Goal: Use online tool/utility: Utilize a website feature to perform a specific function

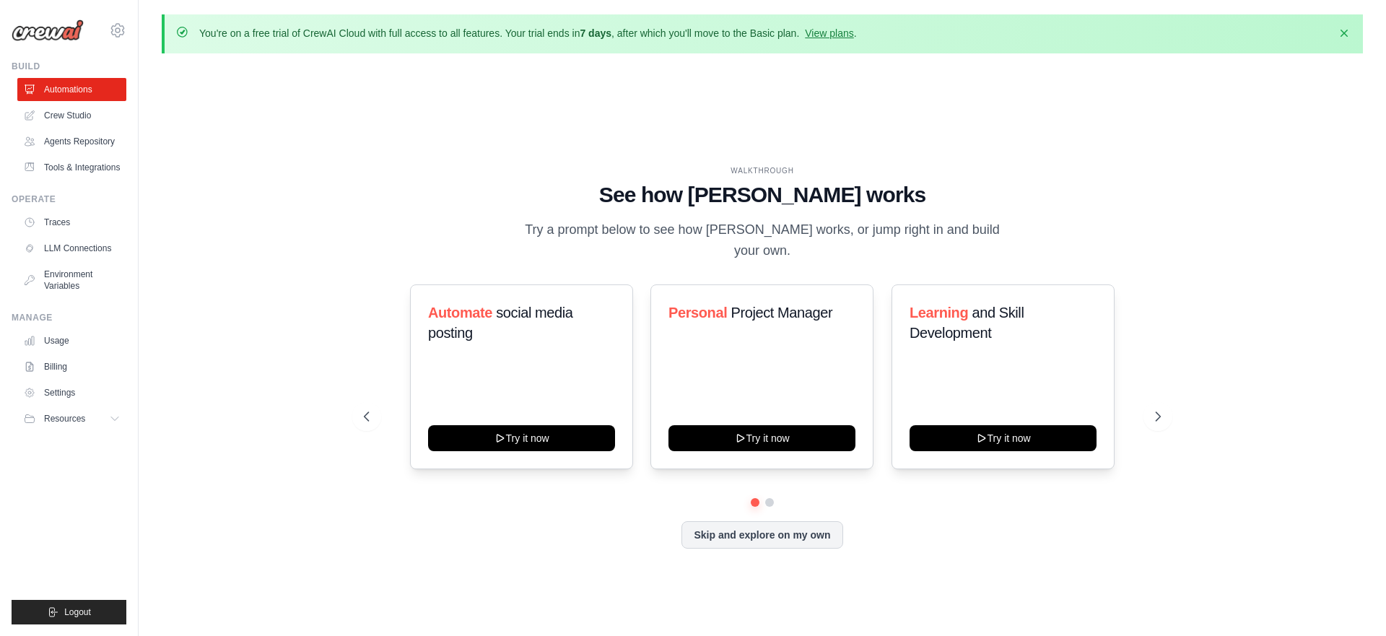
click at [248, 184] on div "WALKTHROUGH See how CrewAI works Try a prompt below to see how CrewAI works, or…" at bounding box center [762, 368] width 1201 height 607
click at [765, 238] on p "Try a prompt below to see how CrewAI works, or jump right in and build your own." at bounding box center [762, 240] width 485 height 43
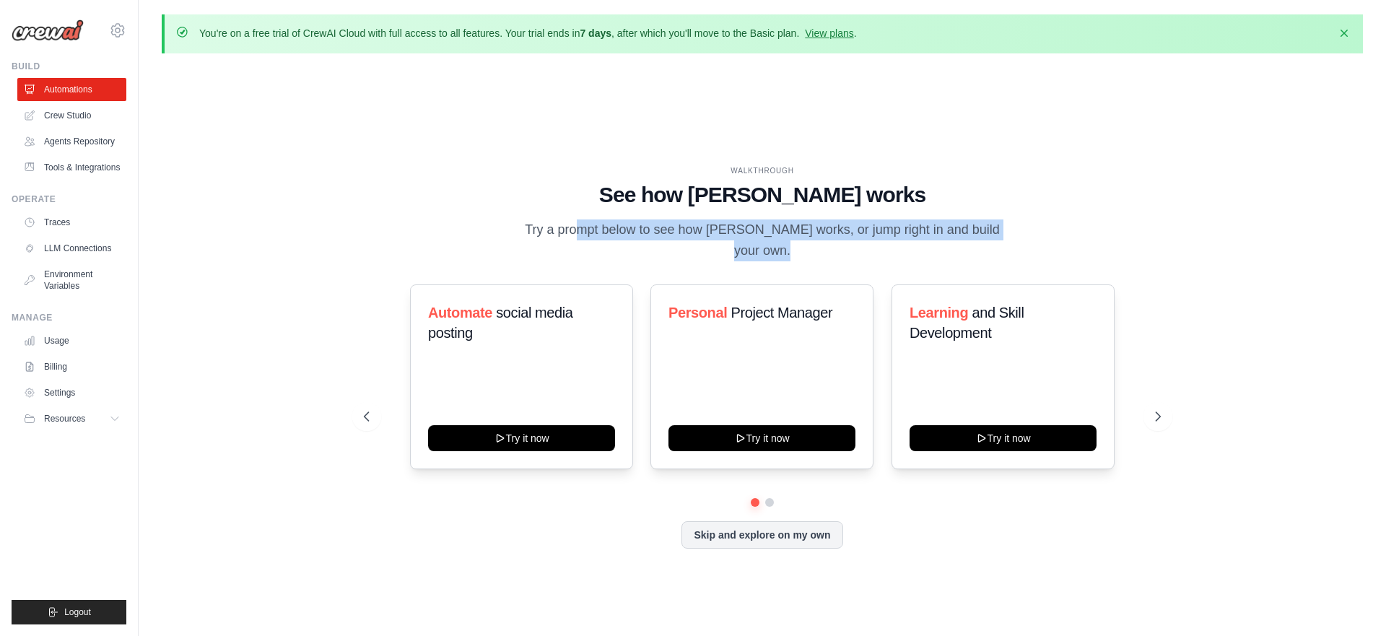
click at [765, 238] on p "Try a prompt below to see how CrewAI works, or jump right in and build your own." at bounding box center [762, 240] width 485 height 43
click at [752, 243] on p "Try a prompt below to see how CrewAI works, or jump right in and build your own." at bounding box center [762, 240] width 485 height 43
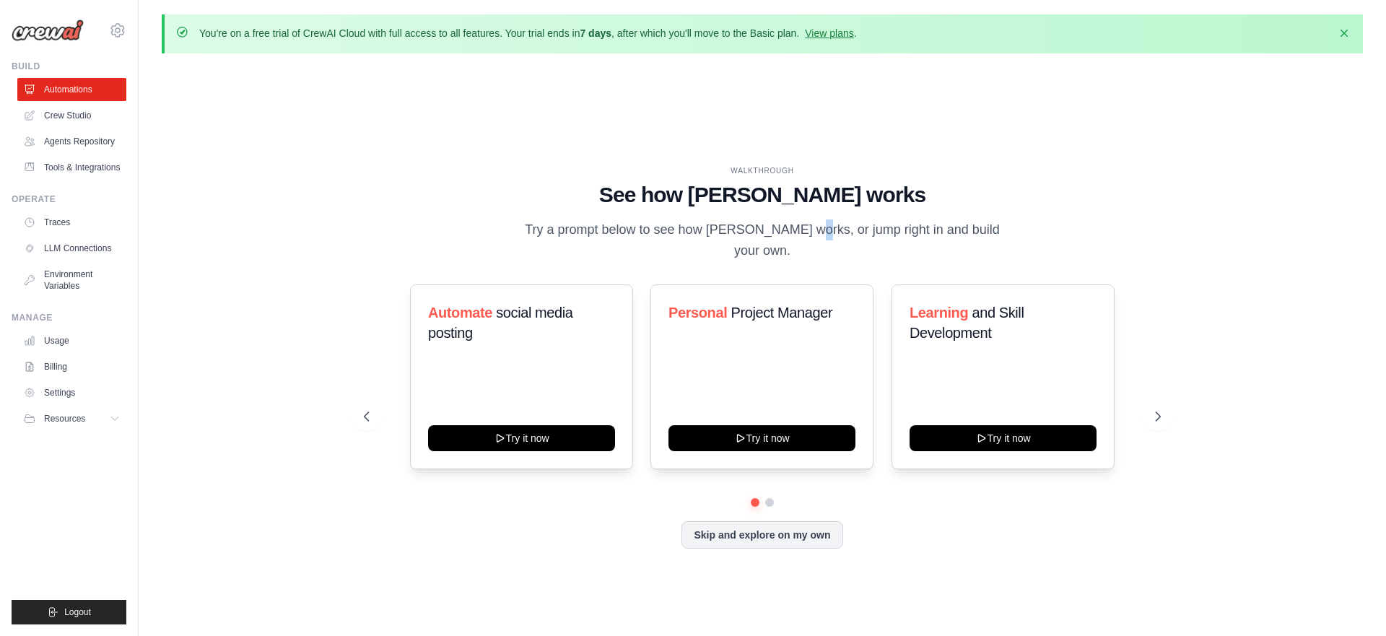
click at [752, 243] on p "Try a prompt below to see how CrewAI works, or jump right in and build your own." at bounding box center [762, 240] width 485 height 43
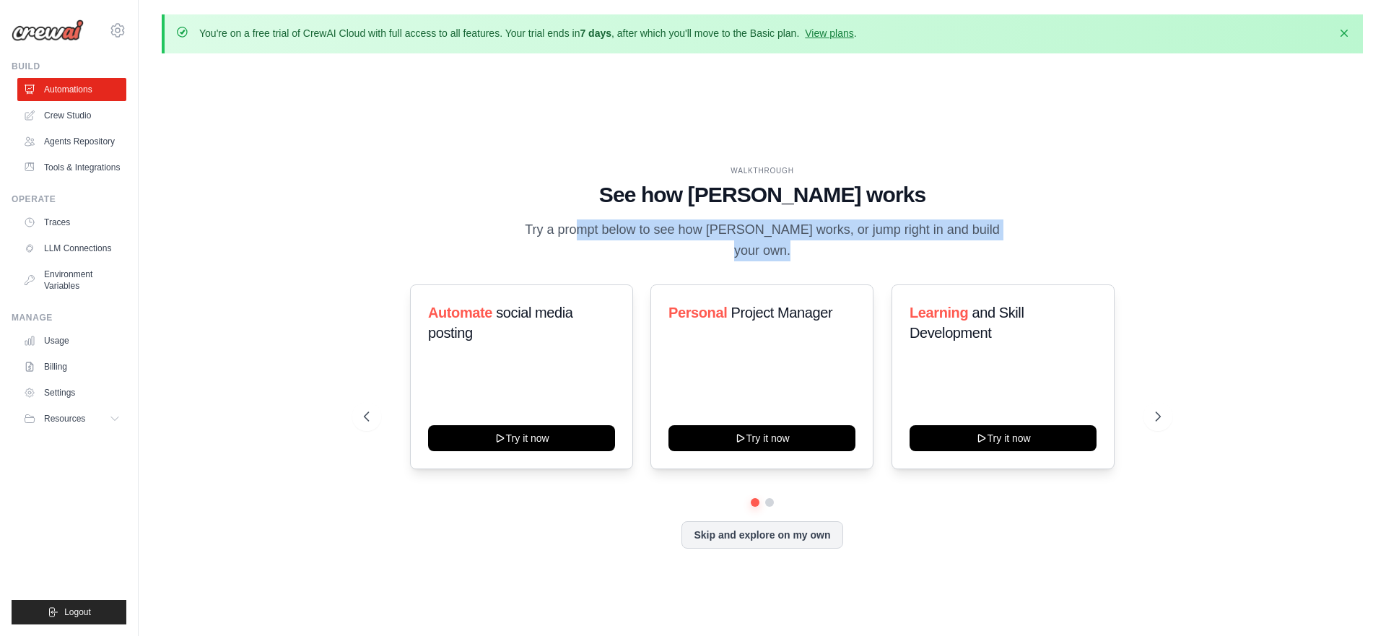
drag, startPoint x: 752, startPoint y: 243, endPoint x: 787, endPoint y: 238, distance: 35.6
click at [752, 242] on p "Try a prompt below to see how CrewAI works, or jump right in and build your own." at bounding box center [762, 240] width 485 height 43
click at [787, 238] on p "Try a prompt below to see how CrewAI works, or jump right in and build your own." at bounding box center [762, 240] width 485 height 43
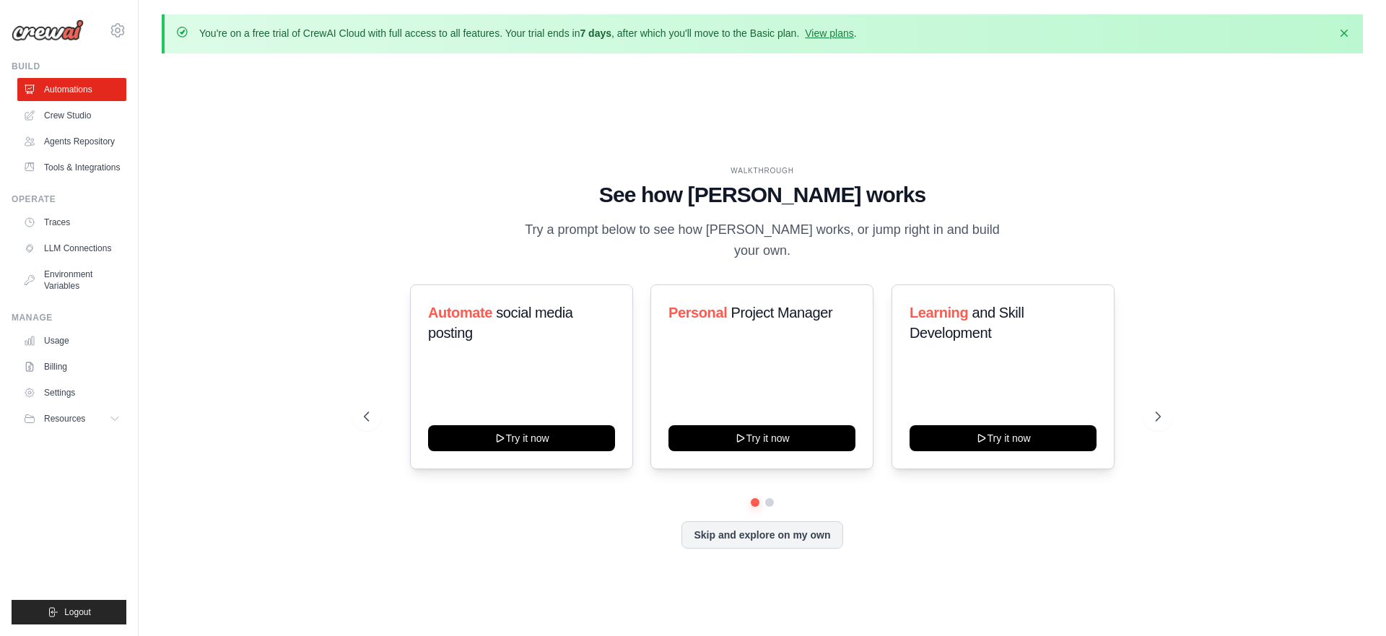
scroll to position [2, 0]
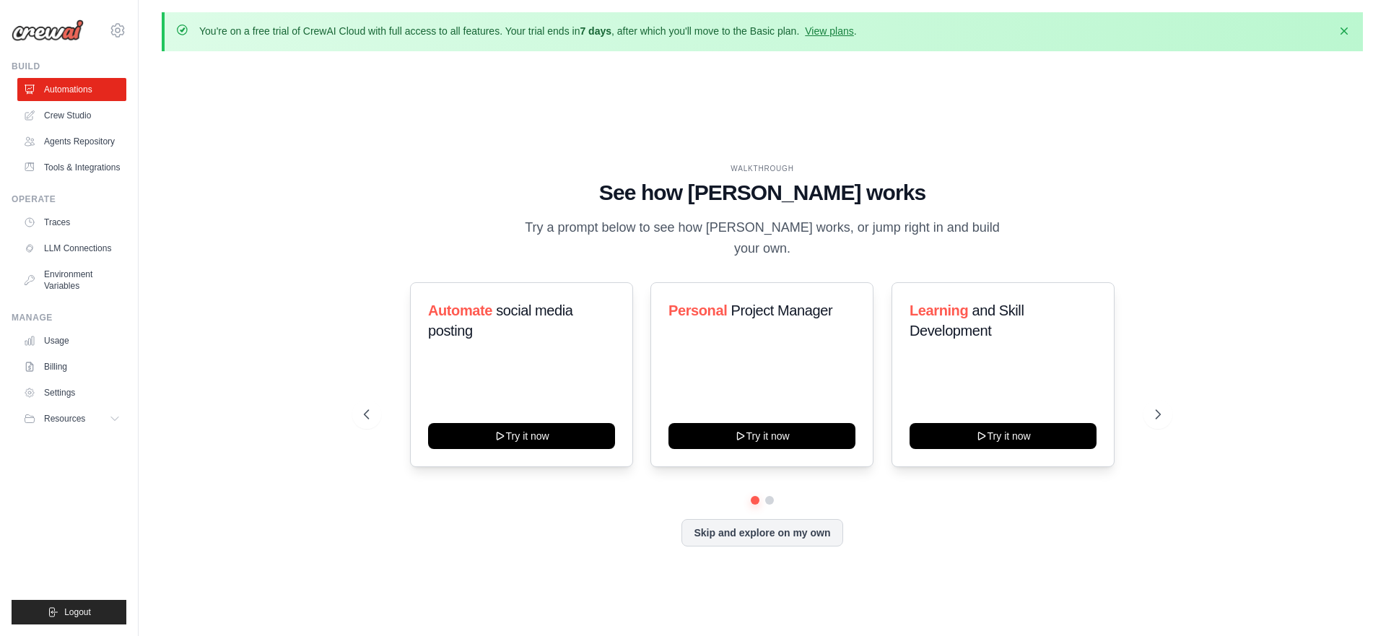
click at [787, 238] on p "Try a prompt below to see how CrewAI works, or jump right in and build your own." at bounding box center [762, 238] width 485 height 43
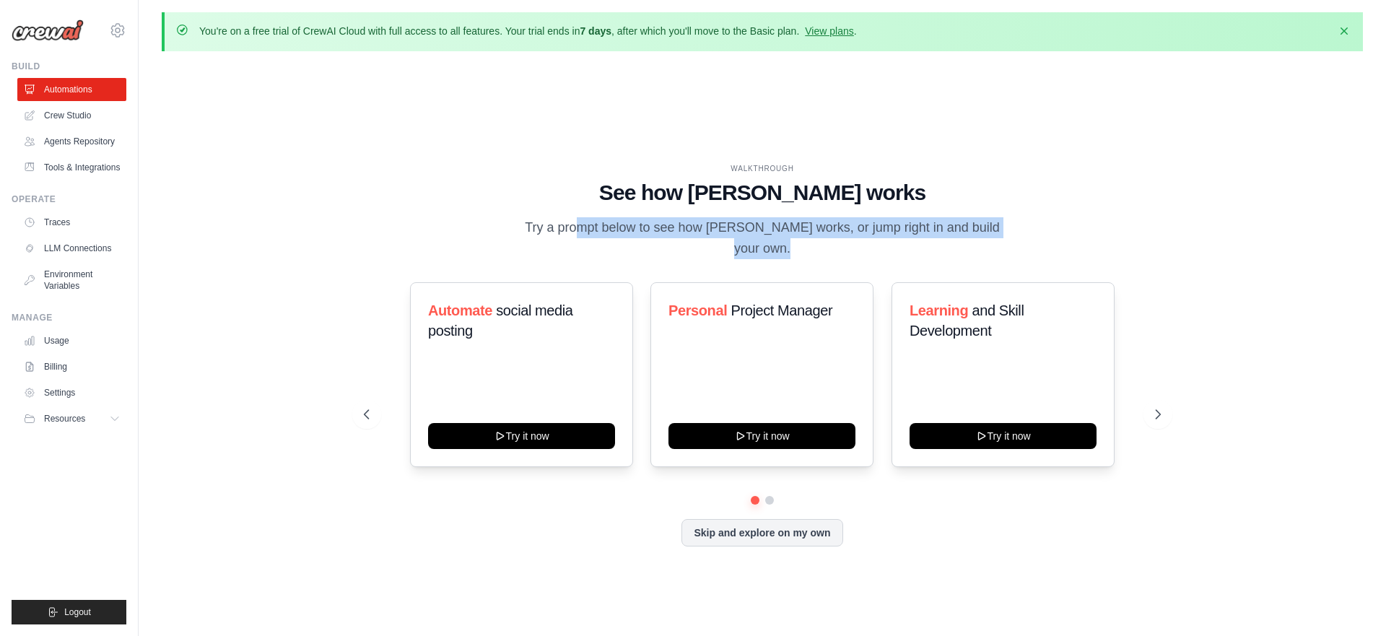
click at [787, 238] on p "Try a prompt below to see how CrewAI works, or jump right in and build your own." at bounding box center [762, 238] width 485 height 43
click at [776, 238] on p "Try a prompt below to see how CrewAI works, or jump right in and build your own." at bounding box center [762, 238] width 485 height 43
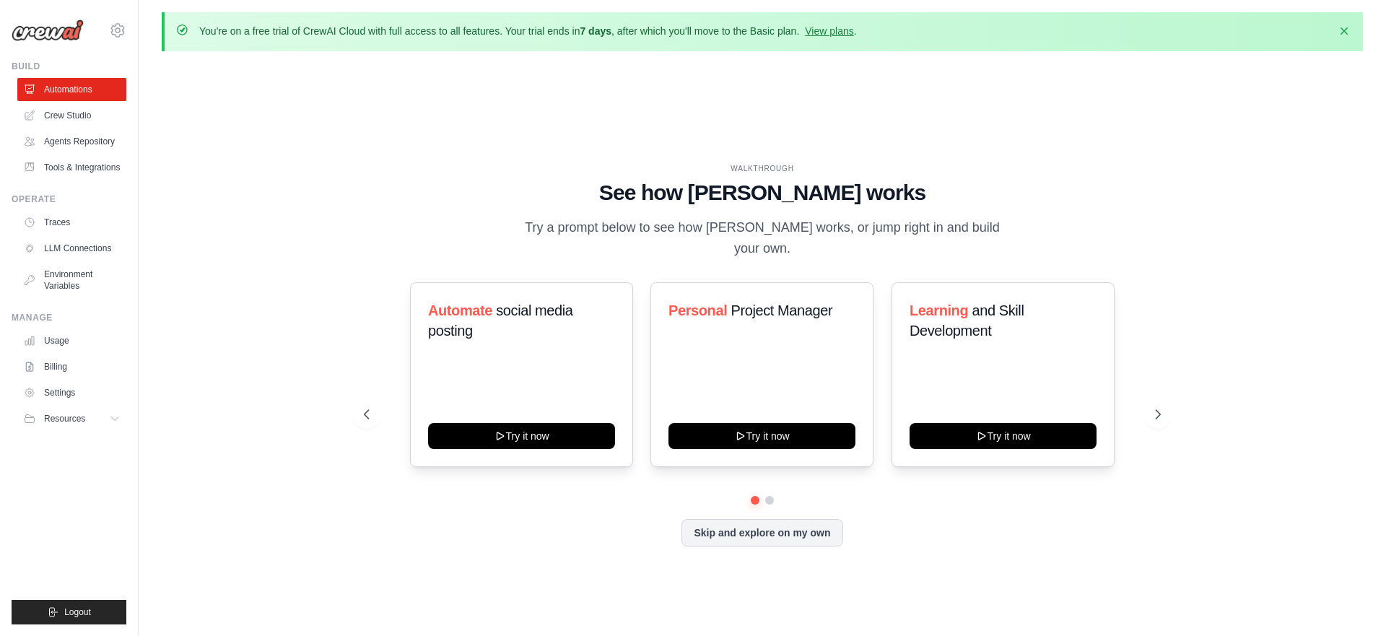
click at [776, 238] on p "Try a prompt below to see how CrewAI works, or jump right in and build your own." at bounding box center [762, 238] width 485 height 43
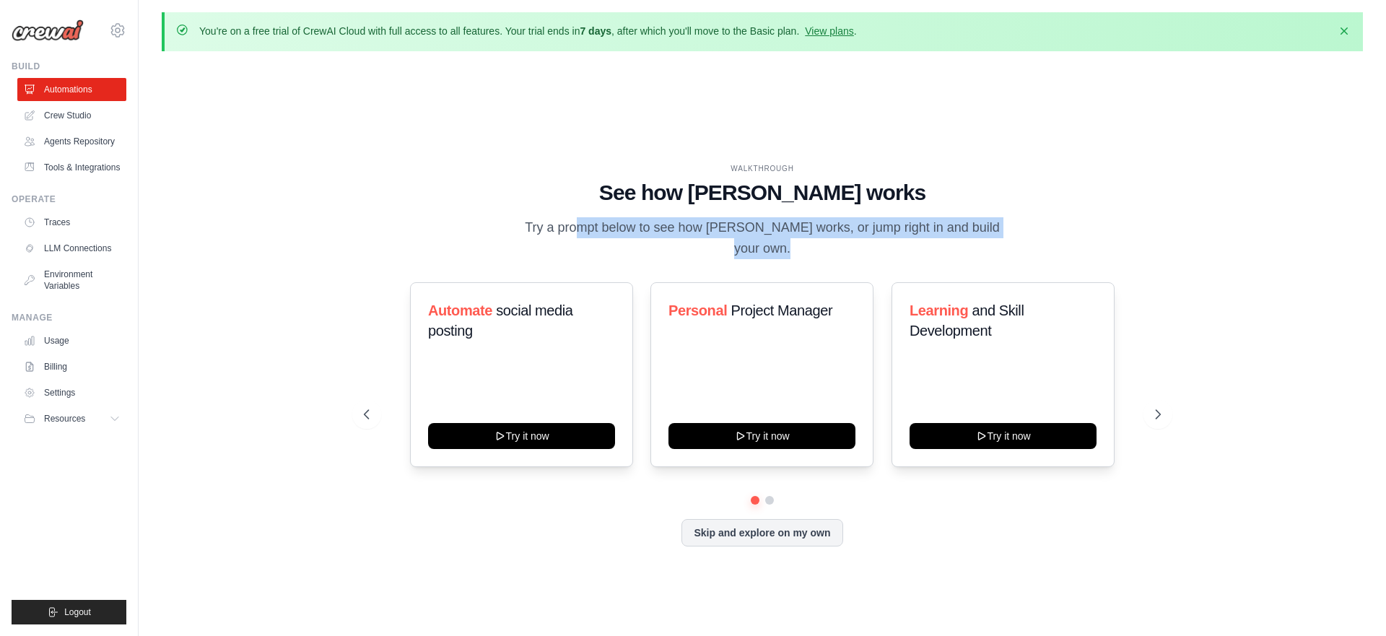
click at [776, 238] on p "Try a prompt below to see how CrewAI works, or jump right in and build your own." at bounding box center [762, 238] width 485 height 43
click at [792, 238] on p "Try a prompt below to see how CrewAI works, or jump right in and build your own." at bounding box center [762, 238] width 485 height 43
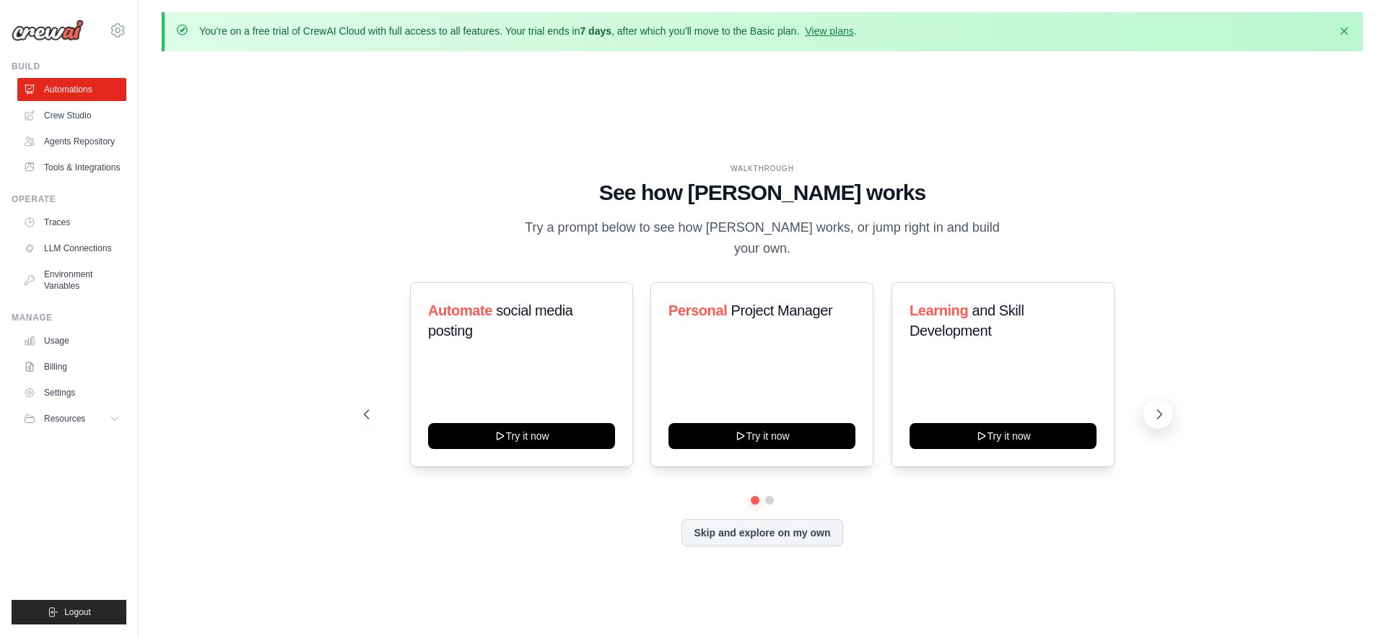
click at [1157, 407] on icon at bounding box center [1159, 414] width 14 height 14
click at [258, 151] on div "WALKTHROUGH See how CrewAI works Try a prompt below to see how CrewAI works, or…" at bounding box center [762, 366] width 1201 height 607
click at [92, 244] on link "LLM Connections" at bounding box center [73, 248] width 109 height 23
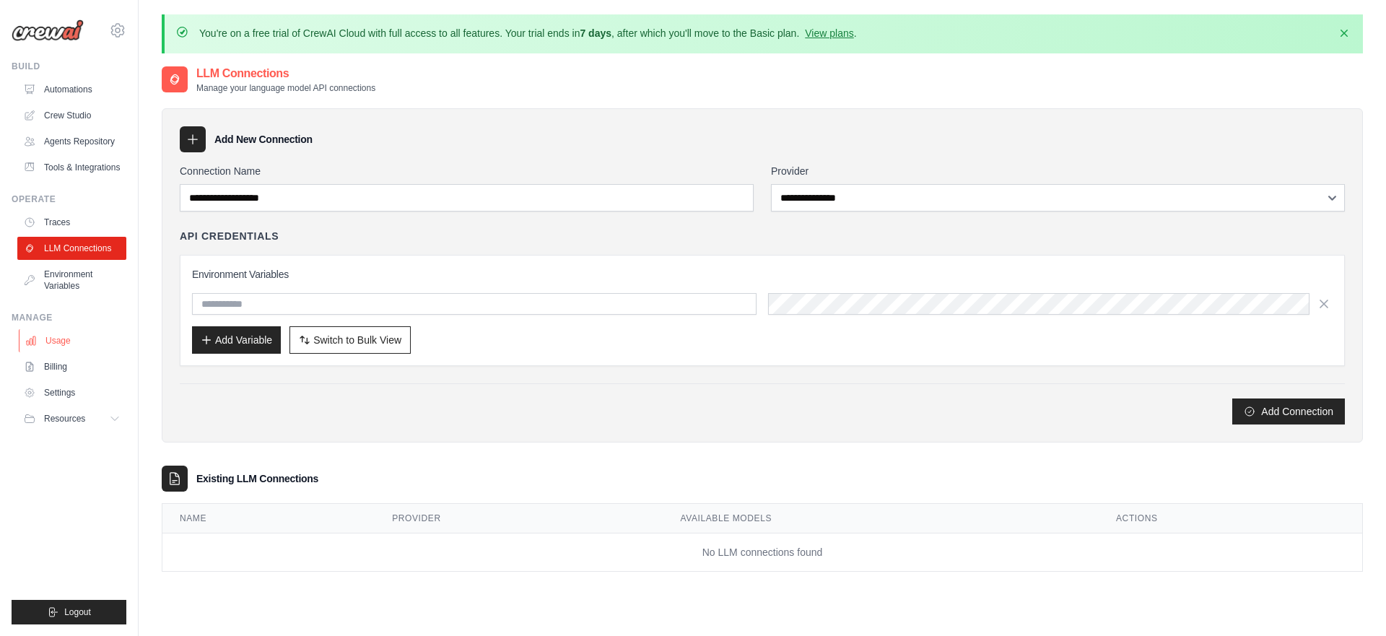
click at [50, 347] on link "Usage" at bounding box center [73, 340] width 109 height 23
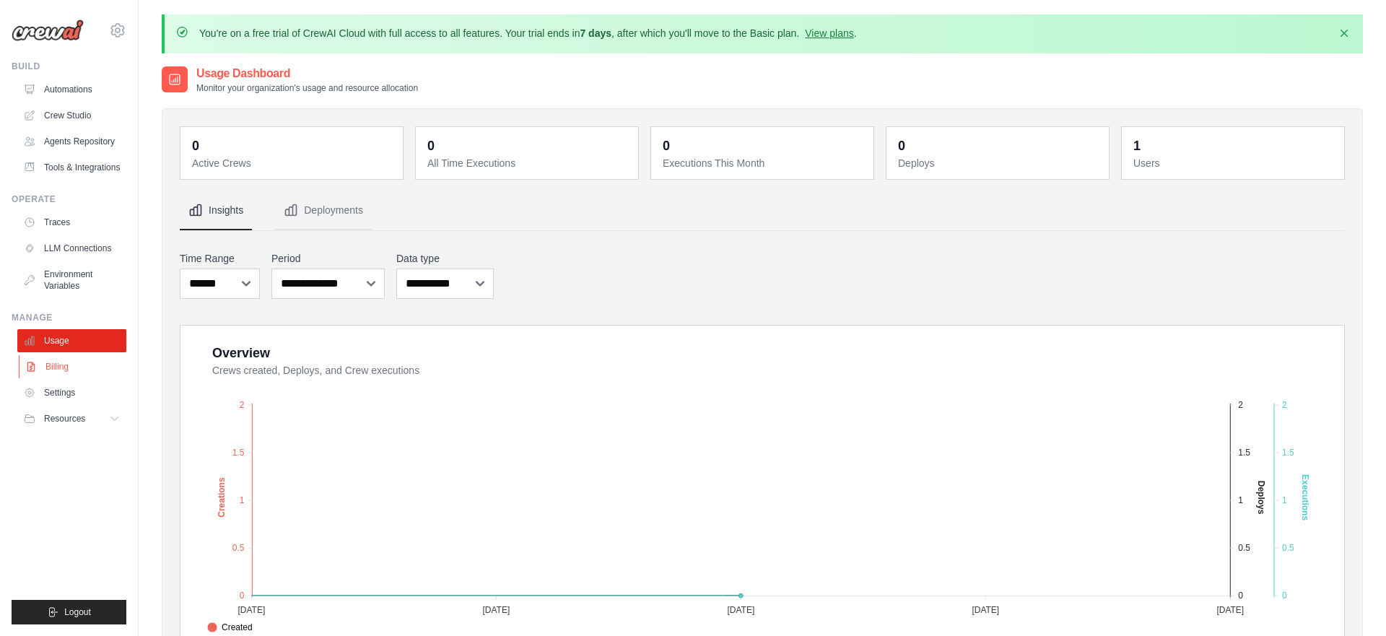
click at [53, 362] on link "Billing" at bounding box center [73, 366] width 109 height 23
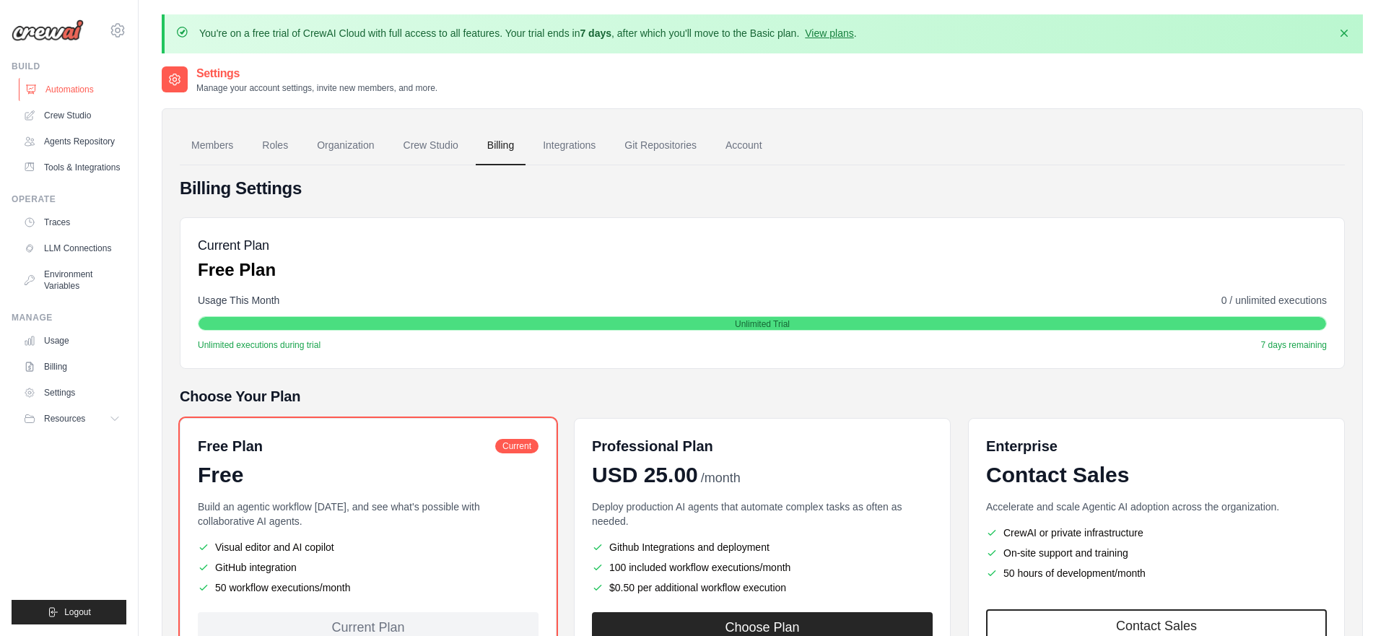
click at [59, 85] on link "Automations" at bounding box center [73, 89] width 109 height 23
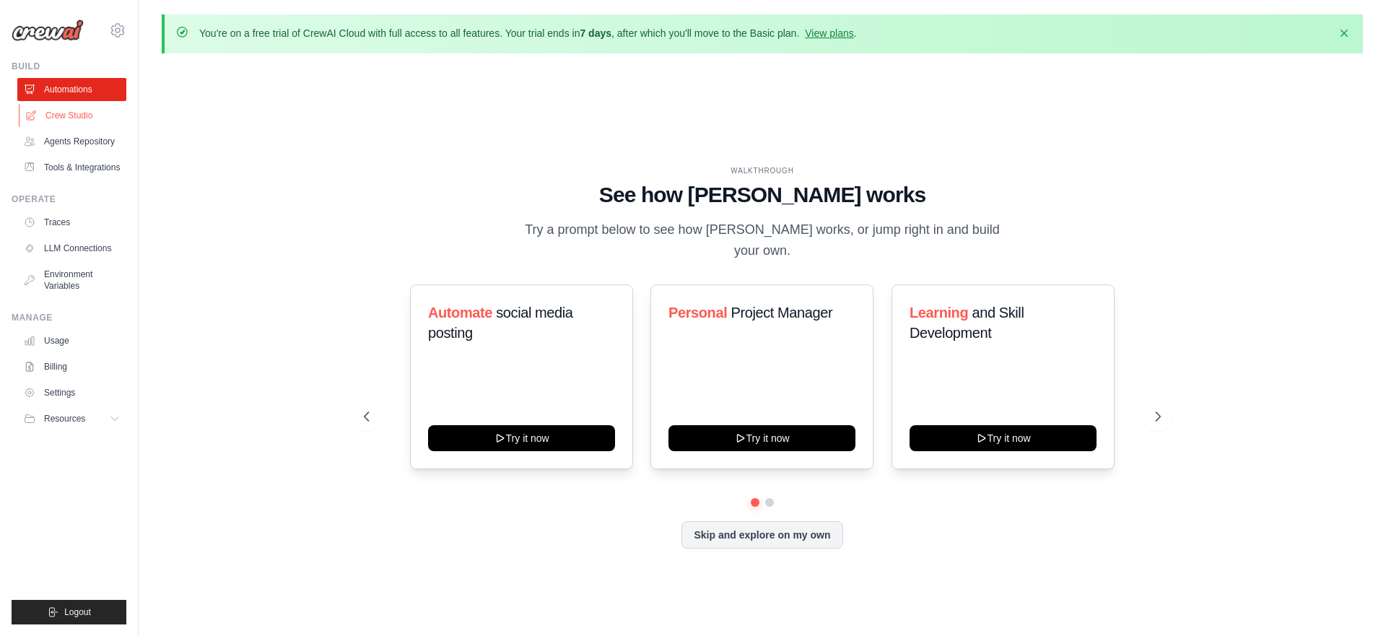
click at [71, 113] on link "Crew Studio" at bounding box center [73, 115] width 109 height 23
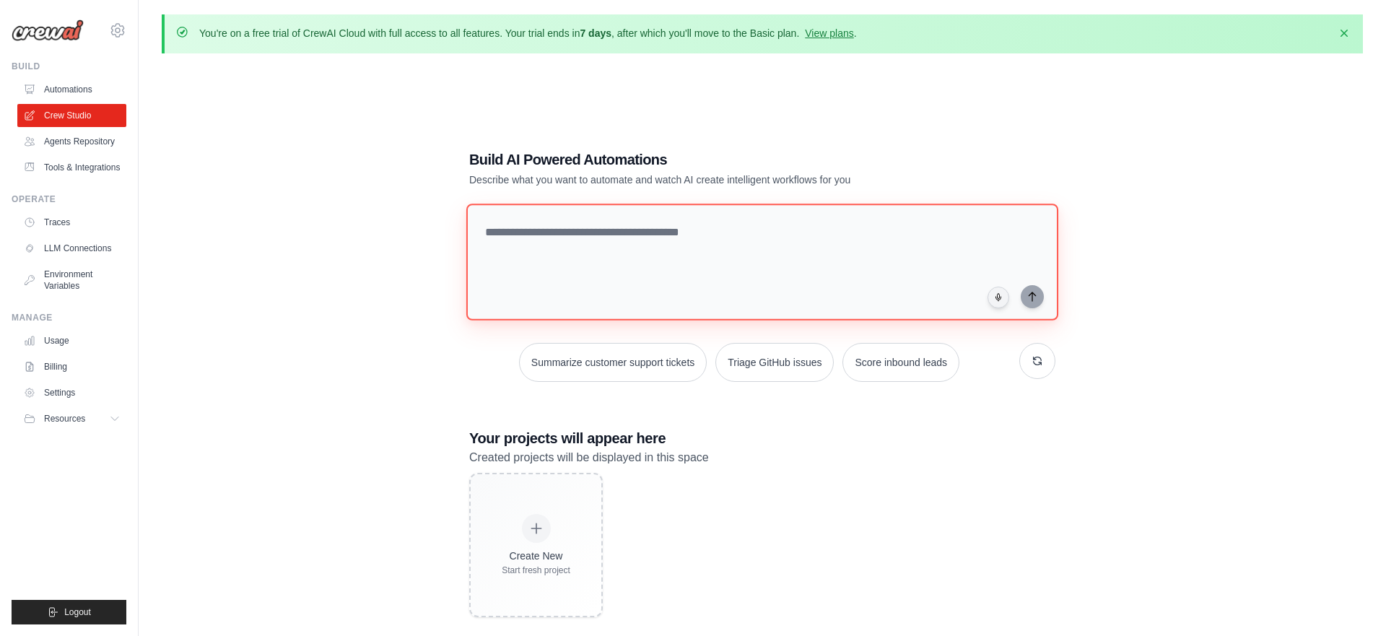
click at [671, 227] on textarea at bounding box center [762, 262] width 592 height 117
click at [742, 238] on textarea at bounding box center [762, 262] width 592 height 117
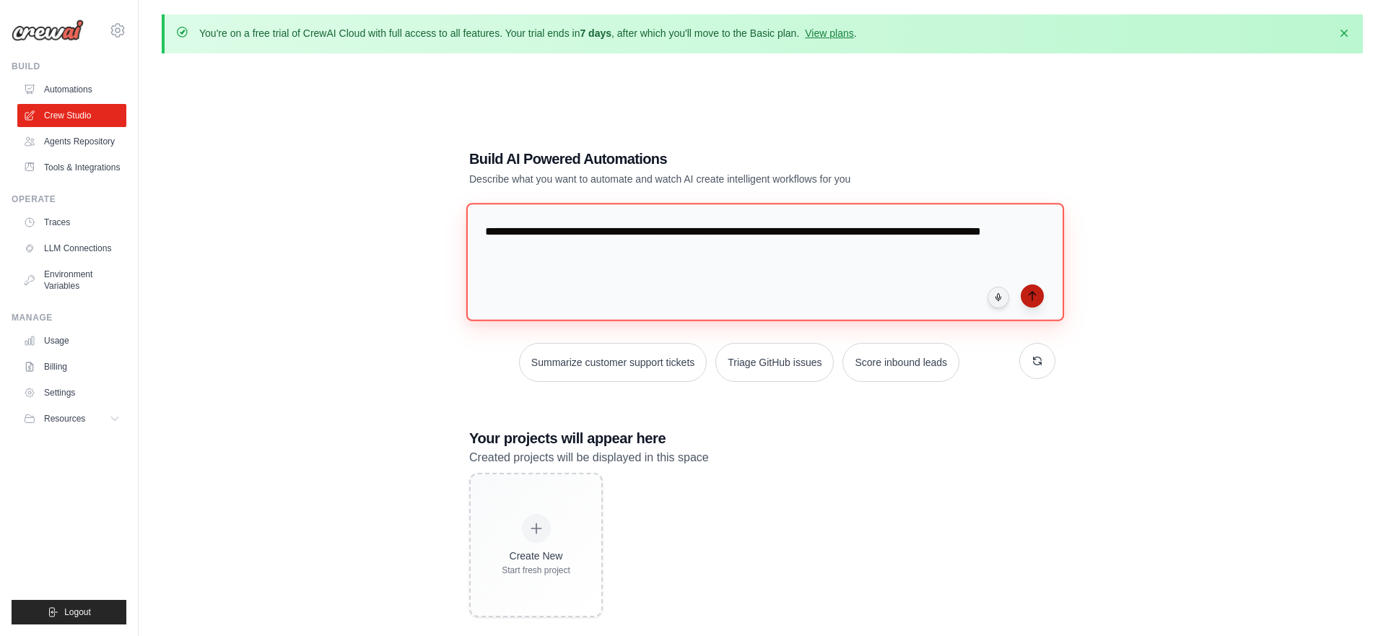
type textarea "**********"
click at [1027, 290] on icon "submit" at bounding box center [1033, 296] width 12 height 12
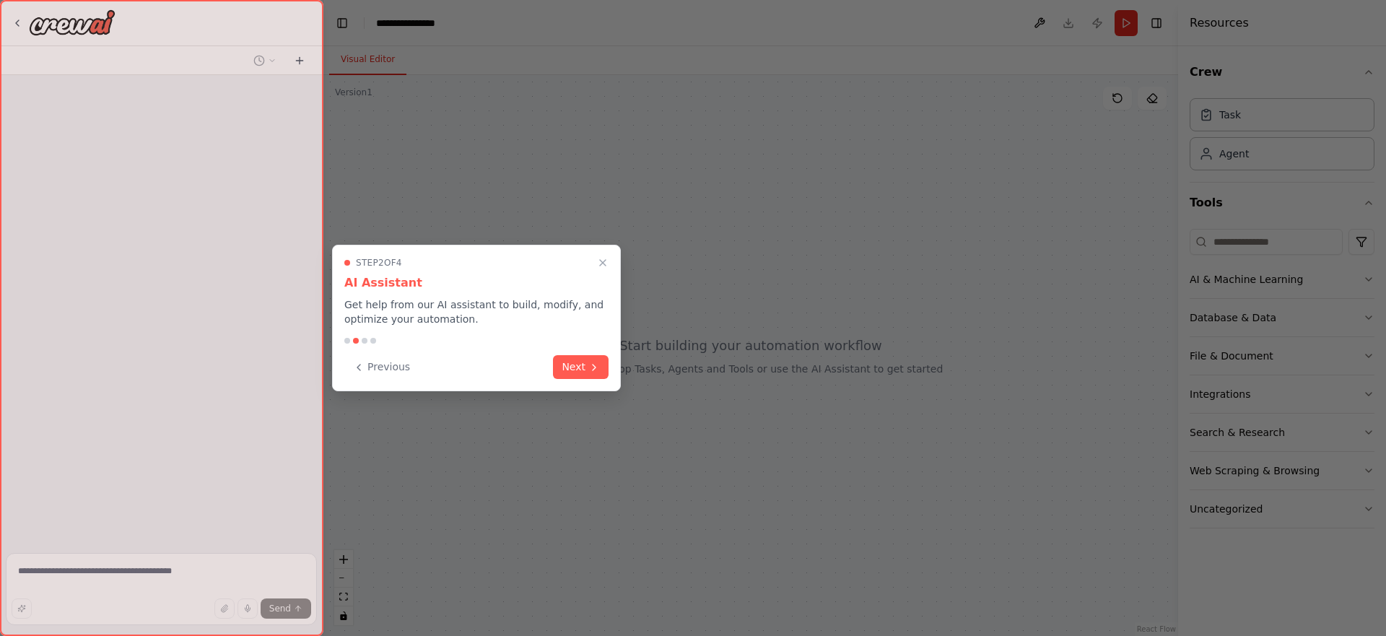
click at [579, 368] on button "Next" at bounding box center [581, 367] width 56 height 24
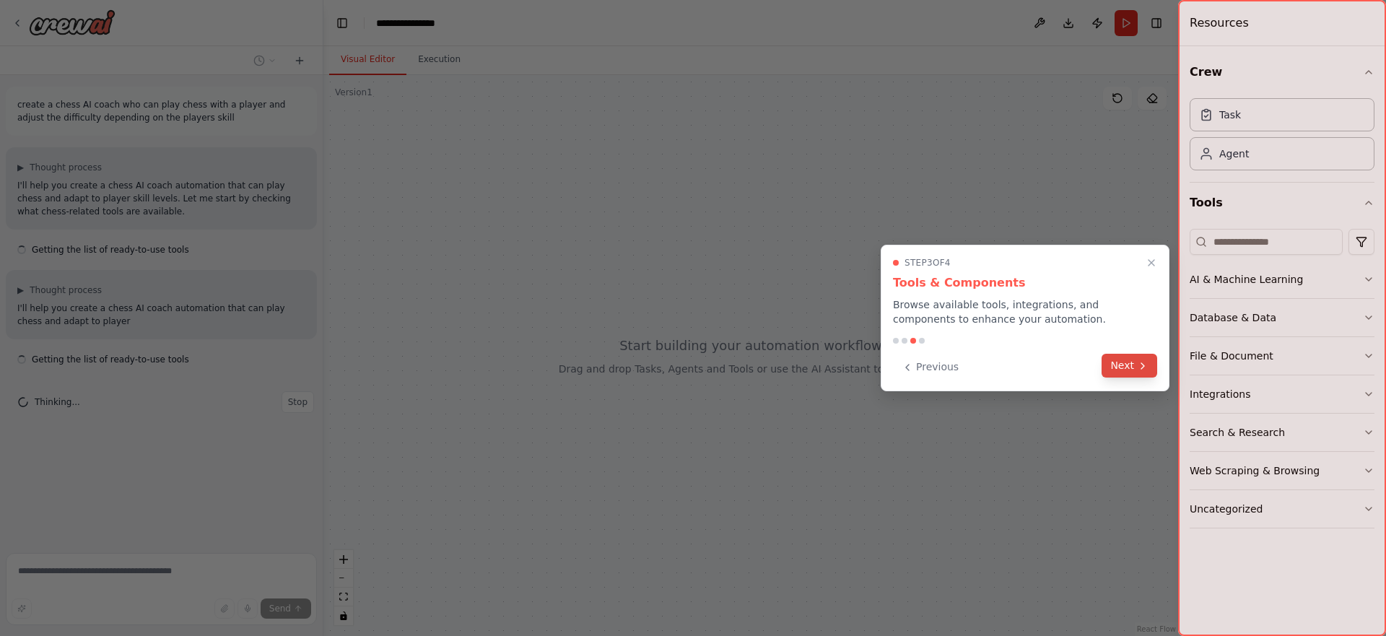
click at [1144, 365] on icon at bounding box center [1143, 366] width 12 height 12
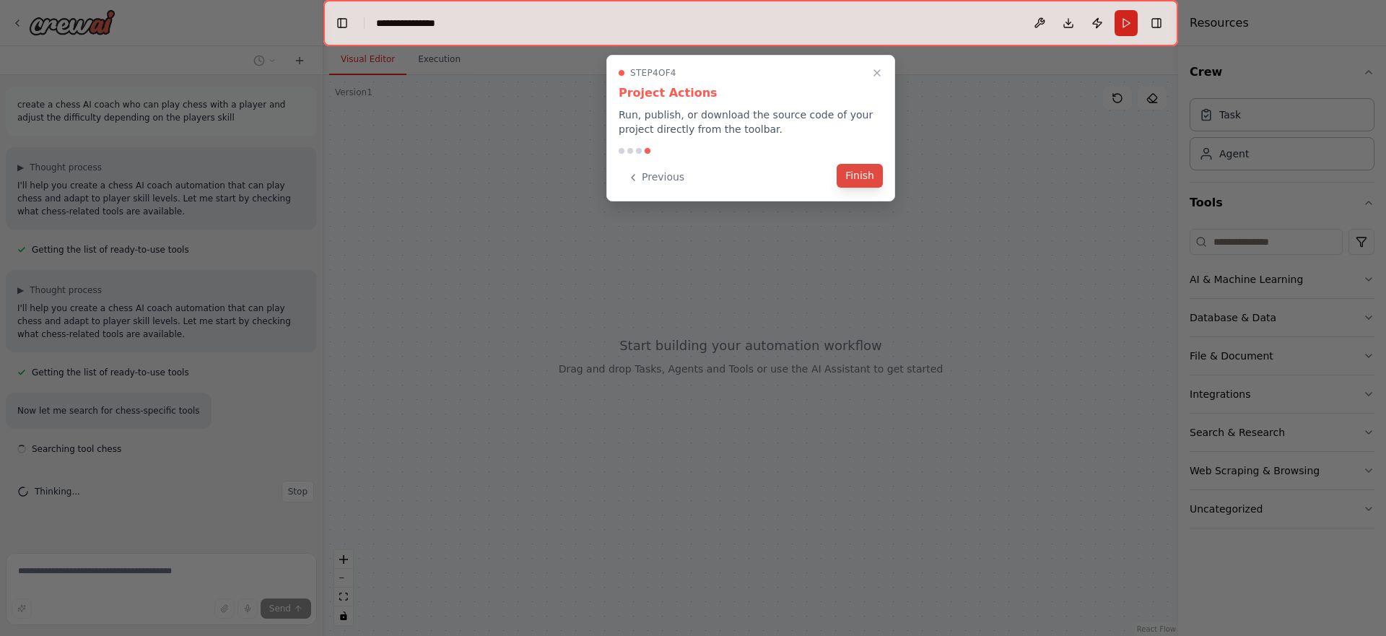
click at [864, 182] on button "Finish" at bounding box center [860, 176] width 46 height 24
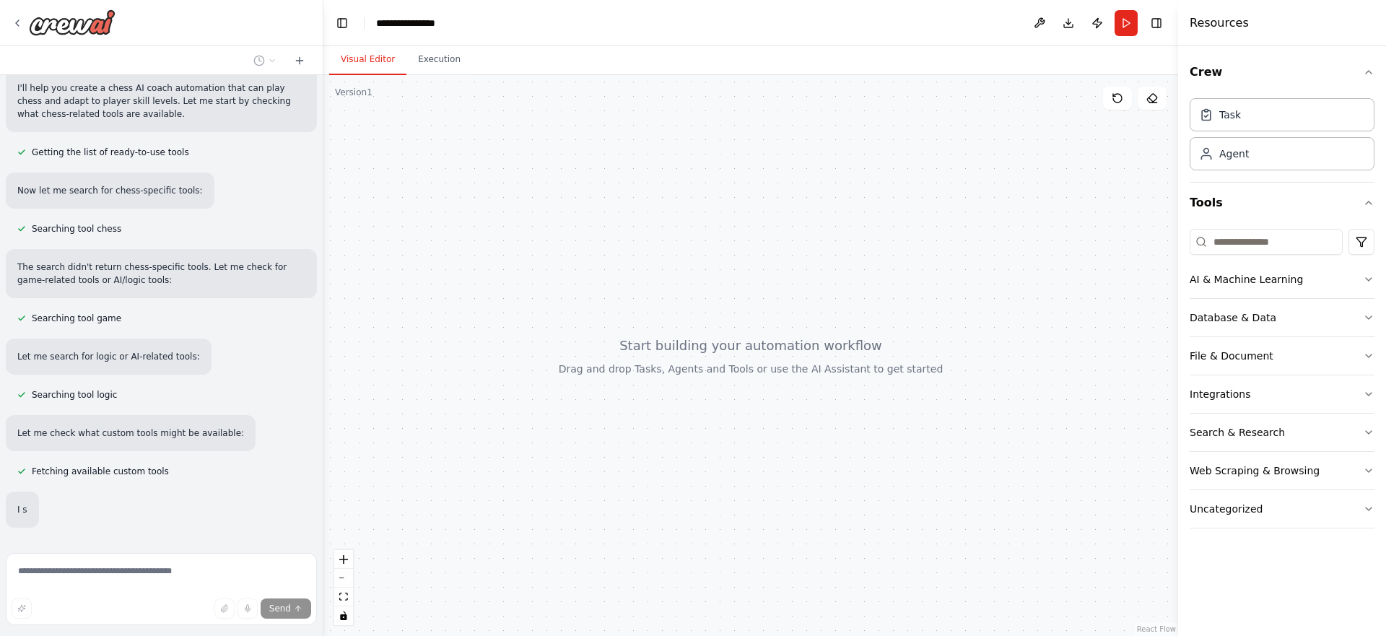
scroll to position [255, 0]
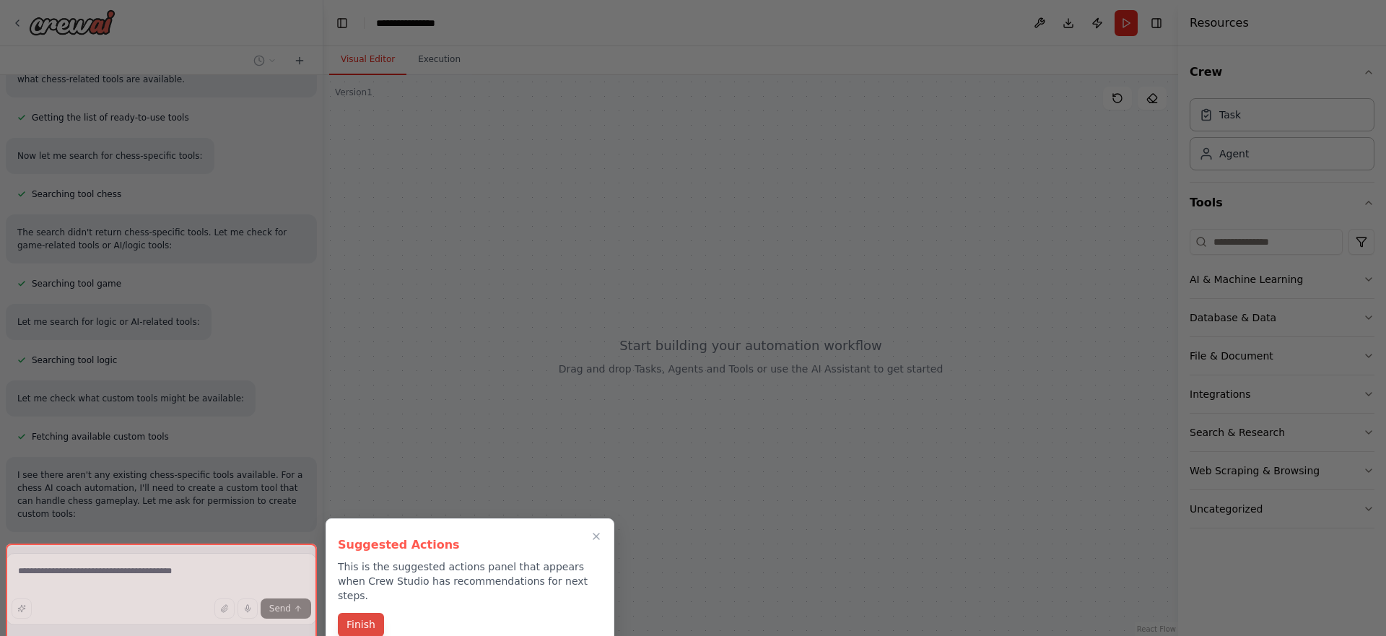
click at [353, 613] on button "Finish" at bounding box center [361, 625] width 46 height 24
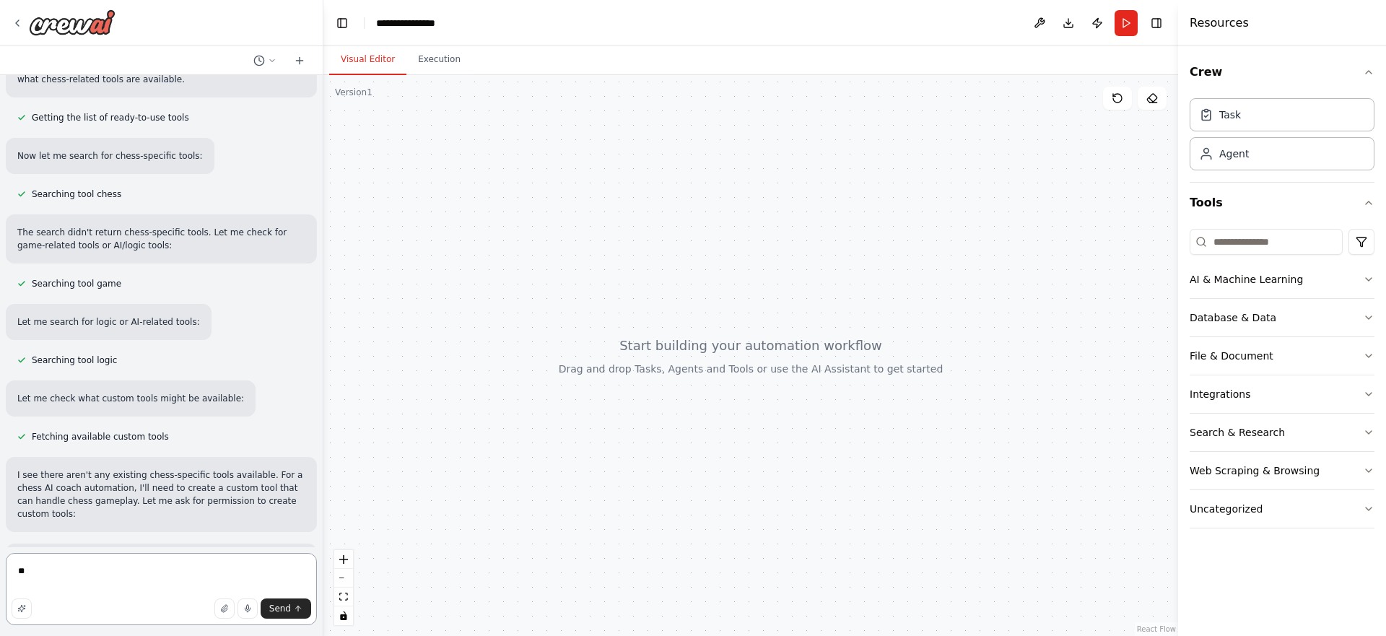
type textarea "***"
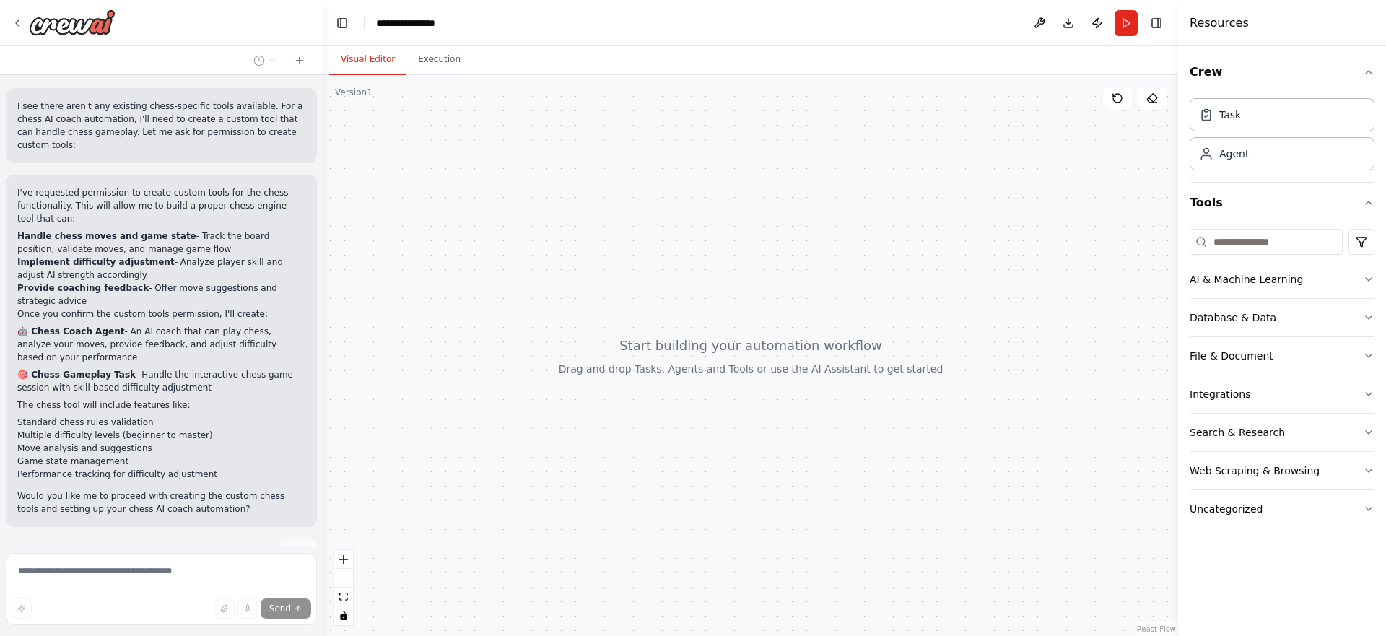
scroll to position [662, 0]
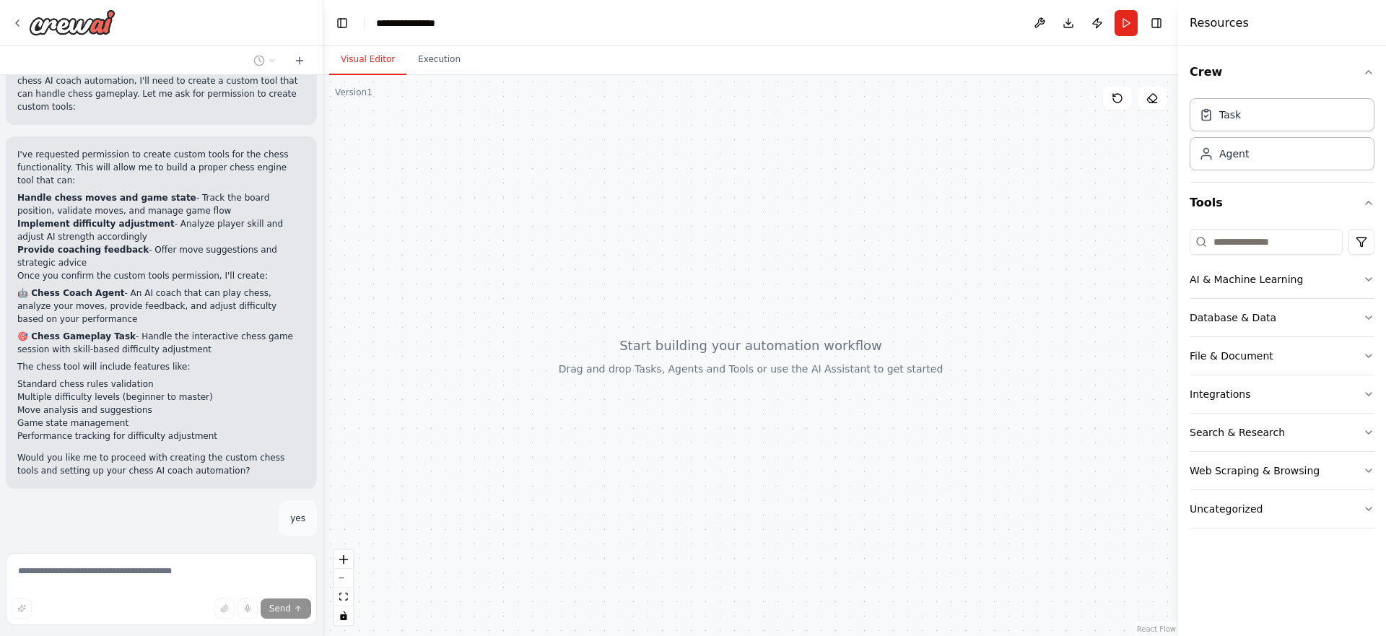
click at [146, 159] on p "I've requested permission to create custom tools for the chess functionality. T…" at bounding box center [161, 167] width 288 height 39
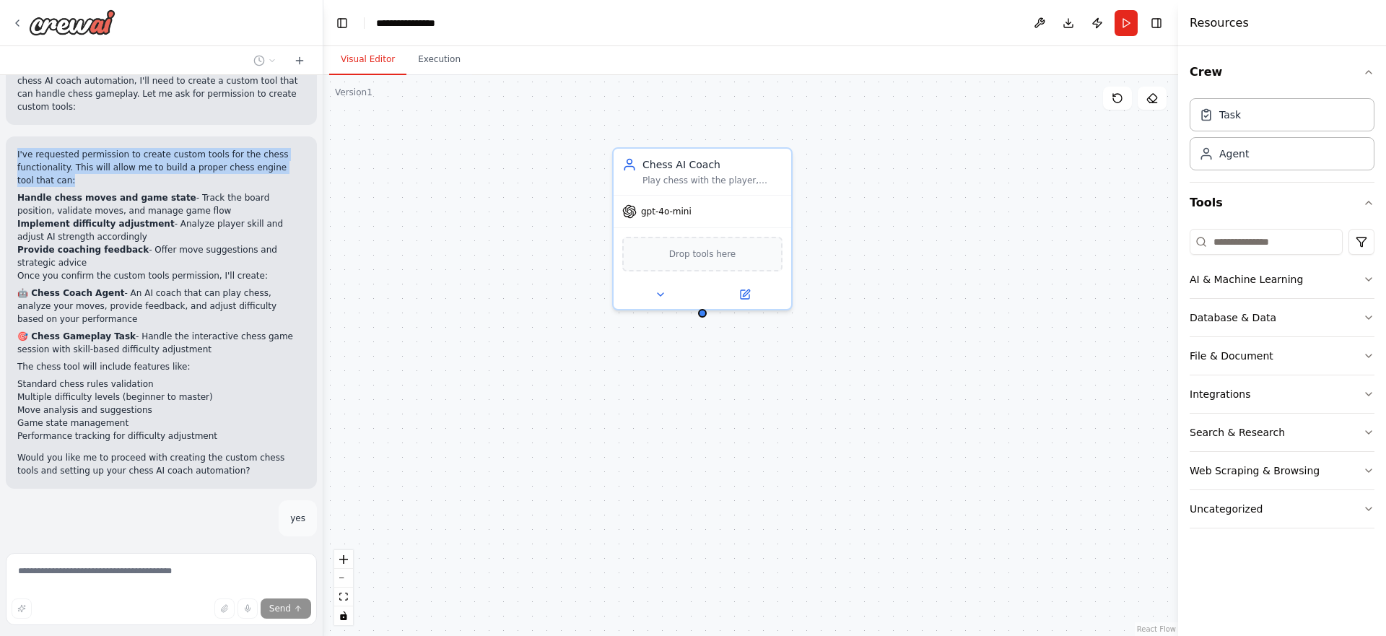
click at [161, 163] on p "I've requested permission to create custom tools for the chess functionality. T…" at bounding box center [161, 167] width 288 height 39
click at [177, 221] on li "Implement difficulty adjustment - Analyze player skill and adjust AI strength a…" at bounding box center [161, 230] width 288 height 26
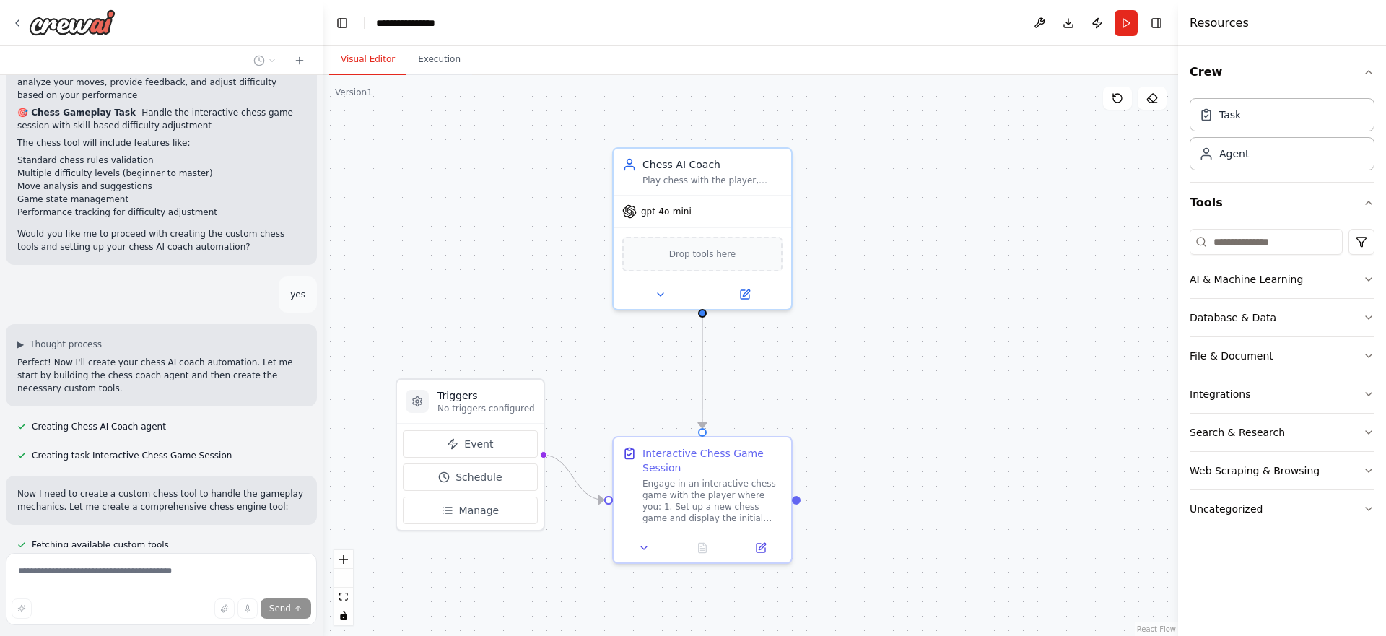
scroll to position [960, 0]
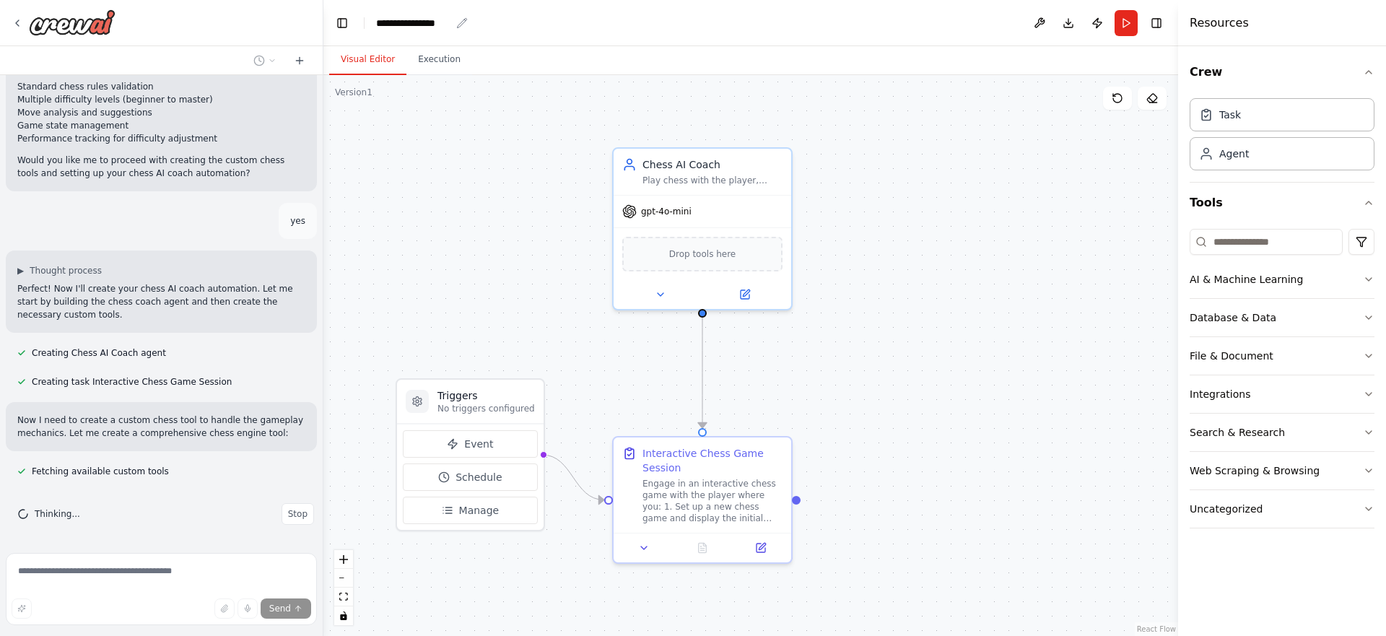
click at [414, 25] on div "**********" at bounding box center [413, 23] width 74 height 14
click at [420, 22] on div "**********" at bounding box center [430, 23] width 108 height 14
click at [457, 22] on div "**********" at bounding box center [430, 23] width 108 height 14
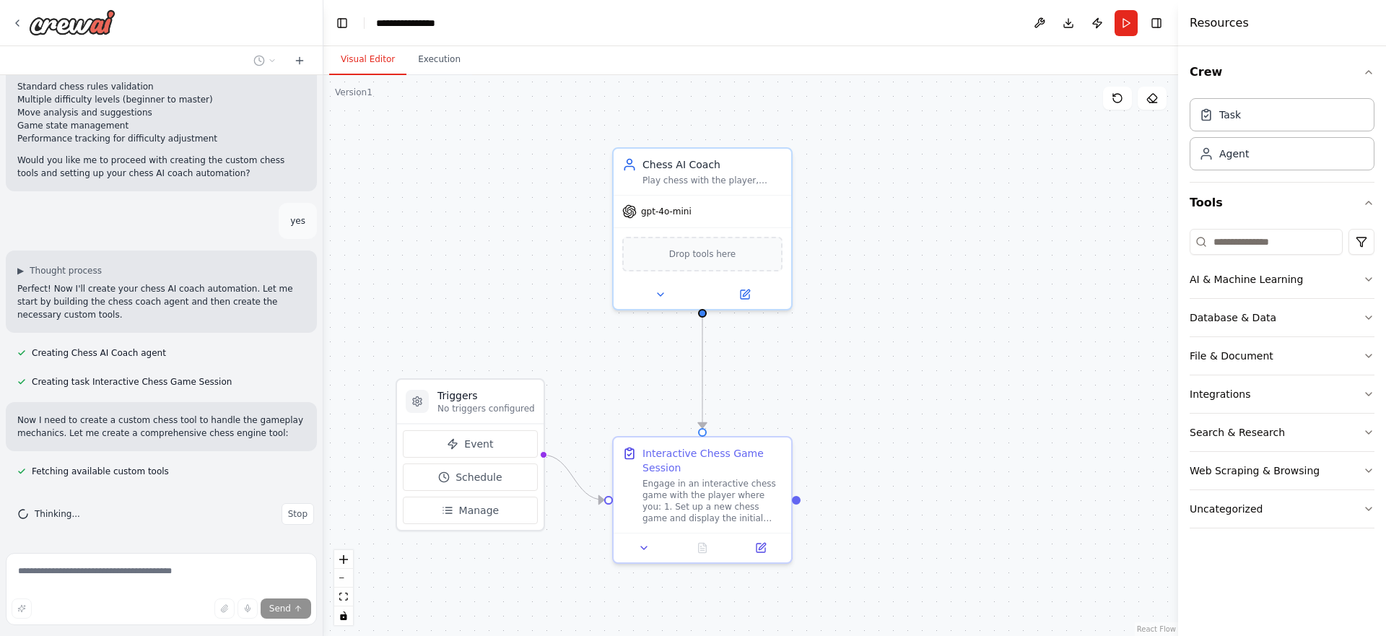
click at [428, 27] on div "**********" at bounding box center [430, 23] width 108 height 14
click at [491, 27] on header "**********" at bounding box center [750, 23] width 855 height 46
click at [461, 22] on icon "breadcrumb" at bounding box center [462, 23] width 12 height 12
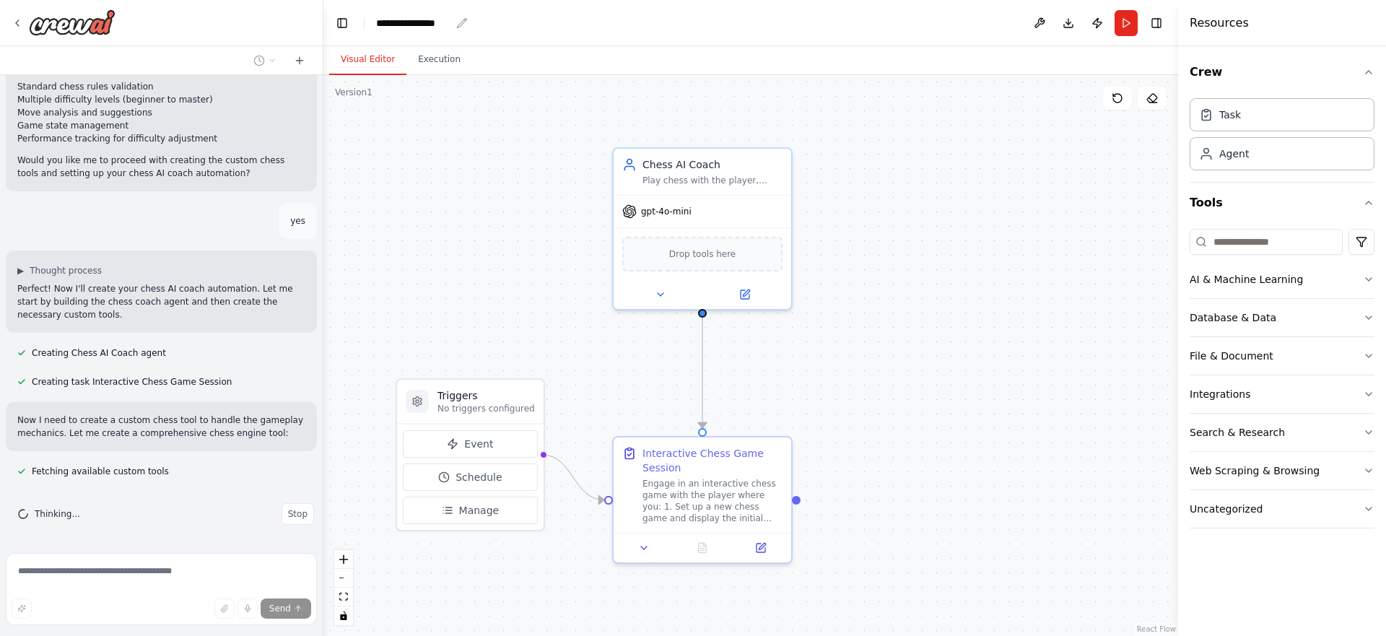
click at [461, 22] on icon "breadcrumb" at bounding box center [462, 23] width 12 height 12
click at [464, 21] on icon "breadcrumb" at bounding box center [462, 22] width 9 height 9
click at [495, 27] on header "**********" at bounding box center [750, 23] width 855 height 46
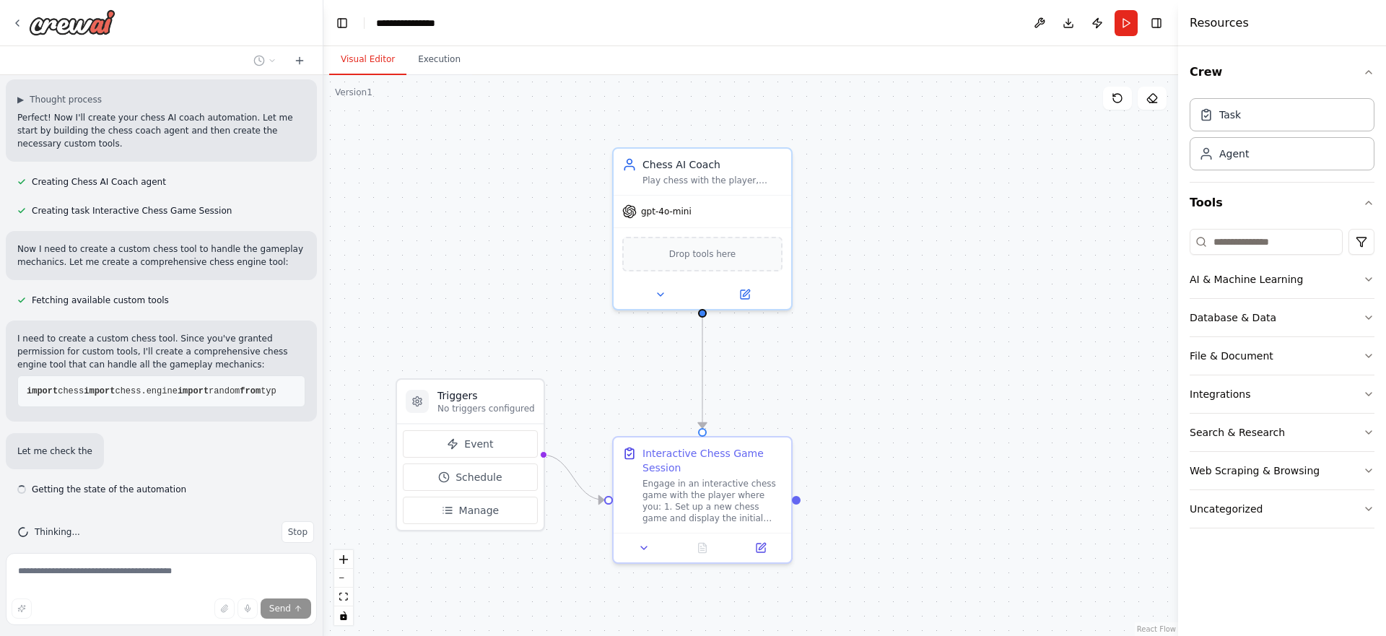
scroll to position [1133, 0]
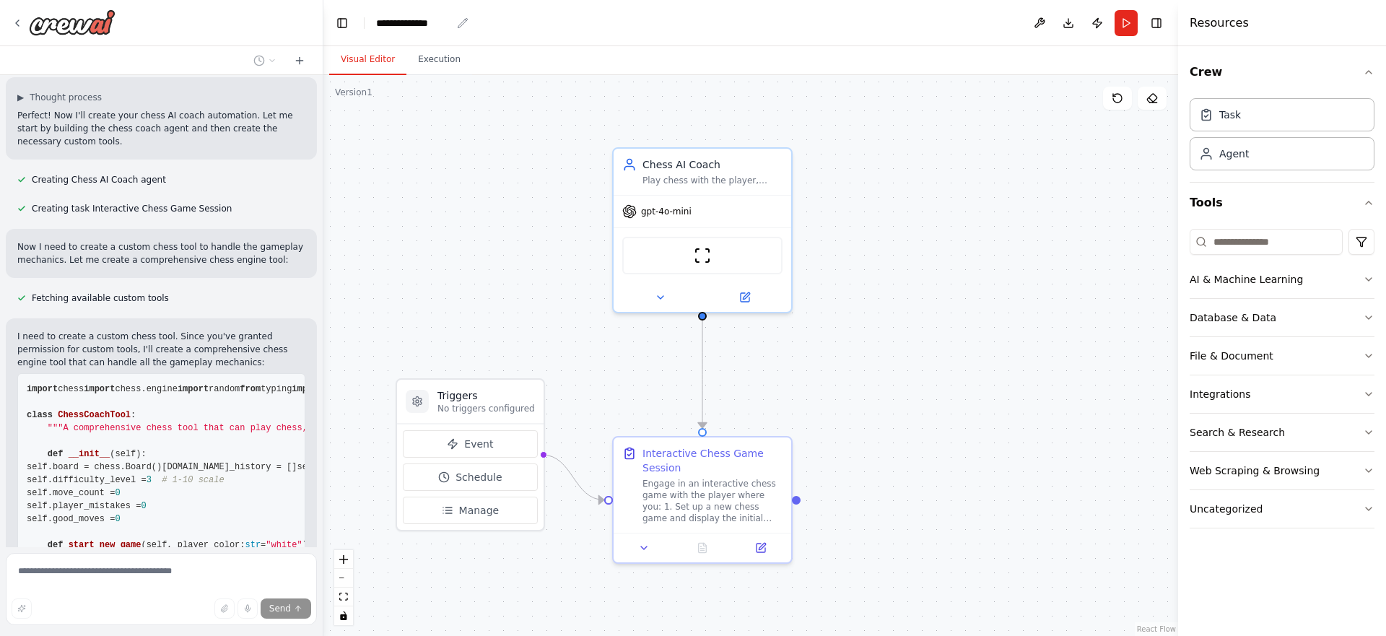
click at [463, 22] on icon "breadcrumb" at bounding box center [463, 23] width 12 height 12
click at [494, 22] on header "**********" at bounding box center [750, 23] width 855 height 46
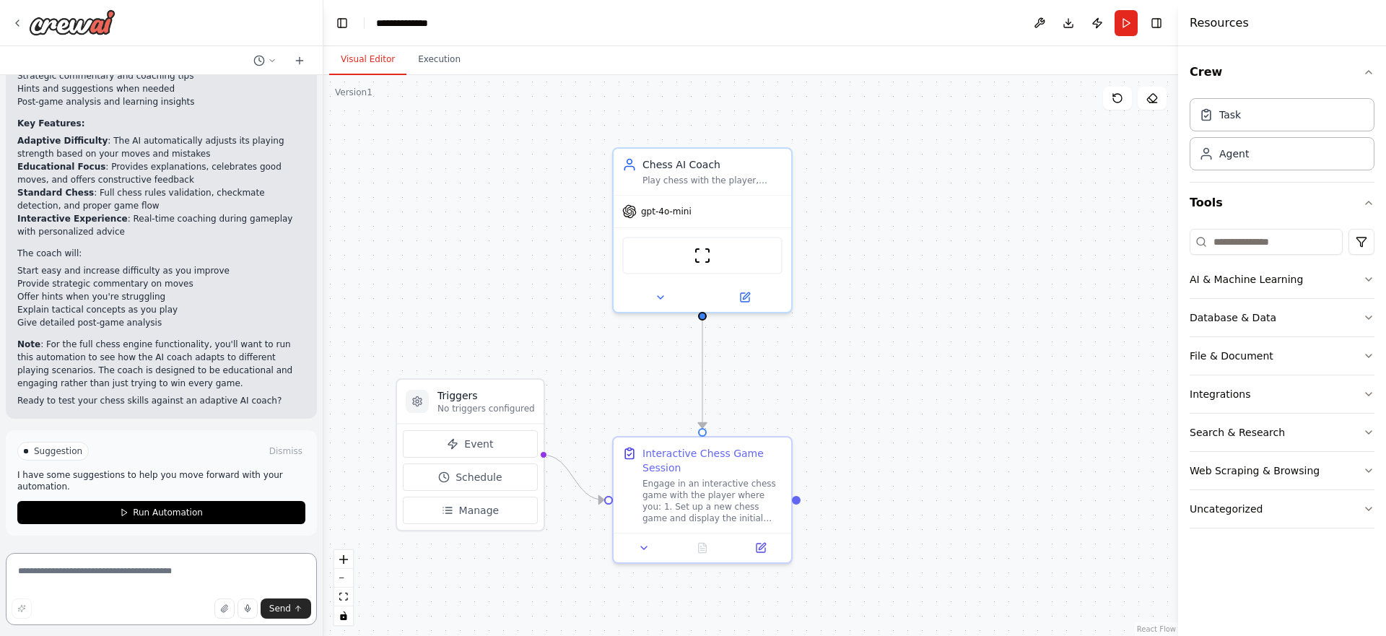
scroll to position [4294, 0]
click at [153, 518] on span "Run Automation" at bounding box center [168, 513] width 70 height 12
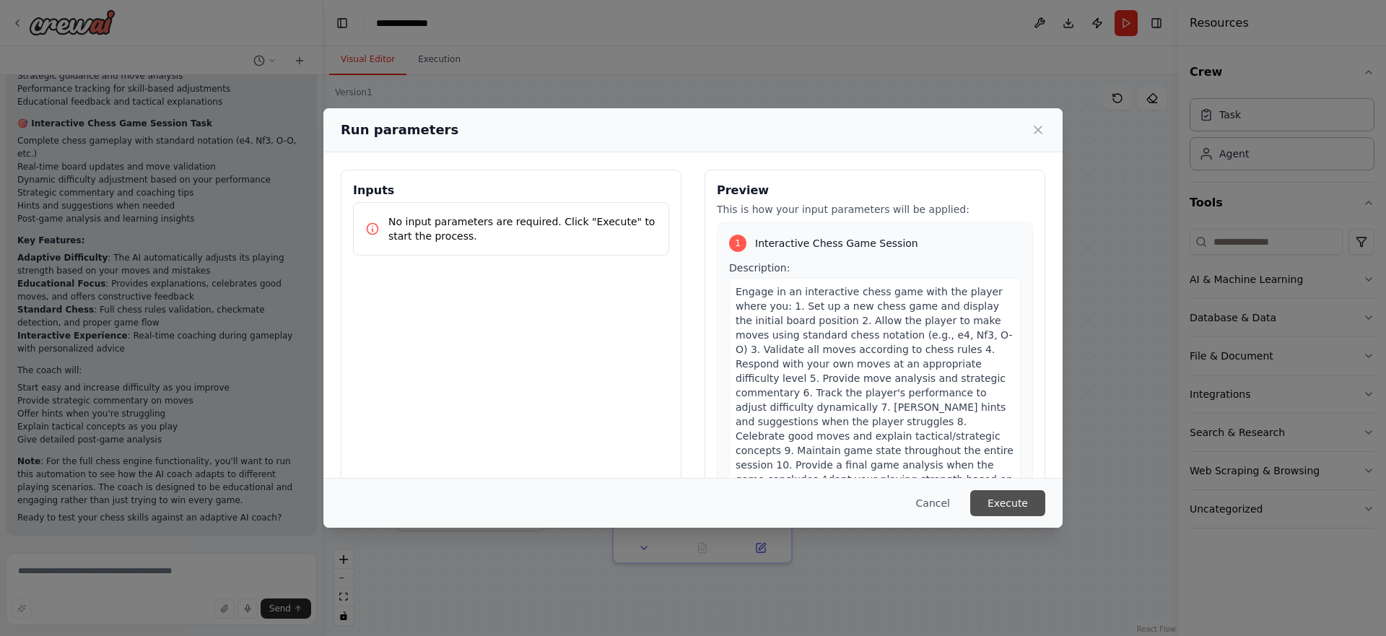
scroll to position [4229, 0]
click at [997, 506] on button "Execute" at bounding box center [1007, 503] width 75 height 26
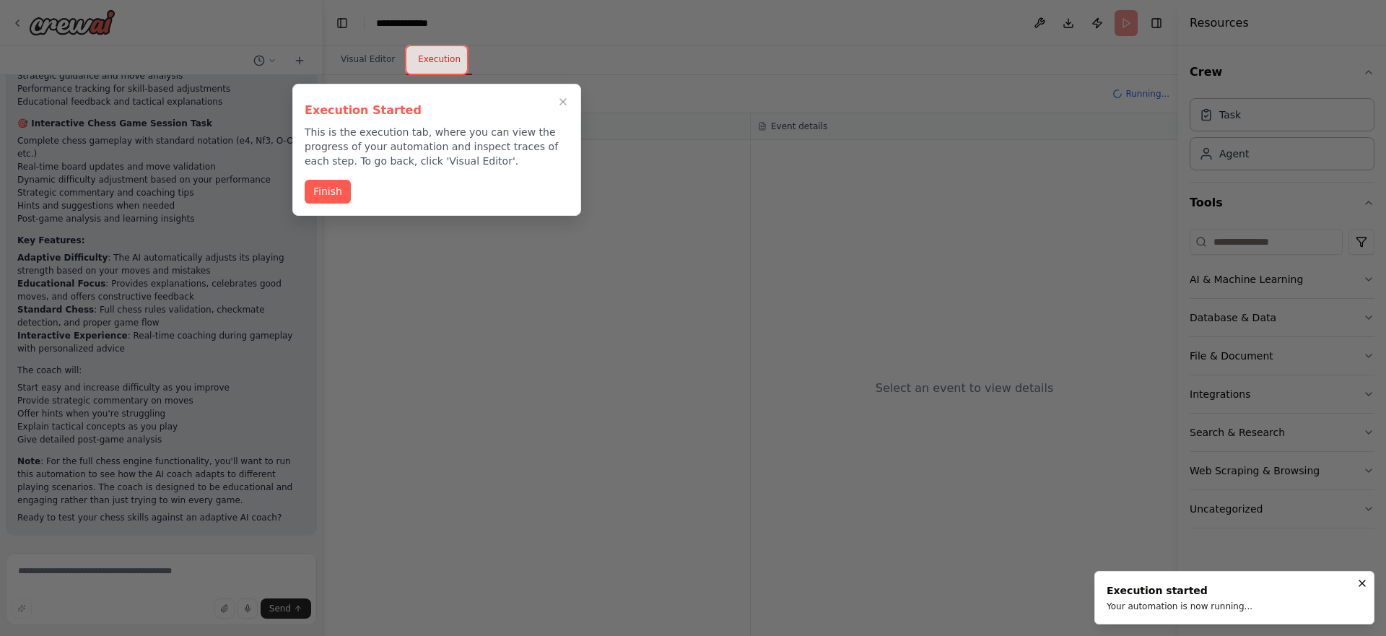
scroll to position [4242, 0]
click at [325, 190] on button "Finish" at bounding box center [328, 190] width 46 height 24
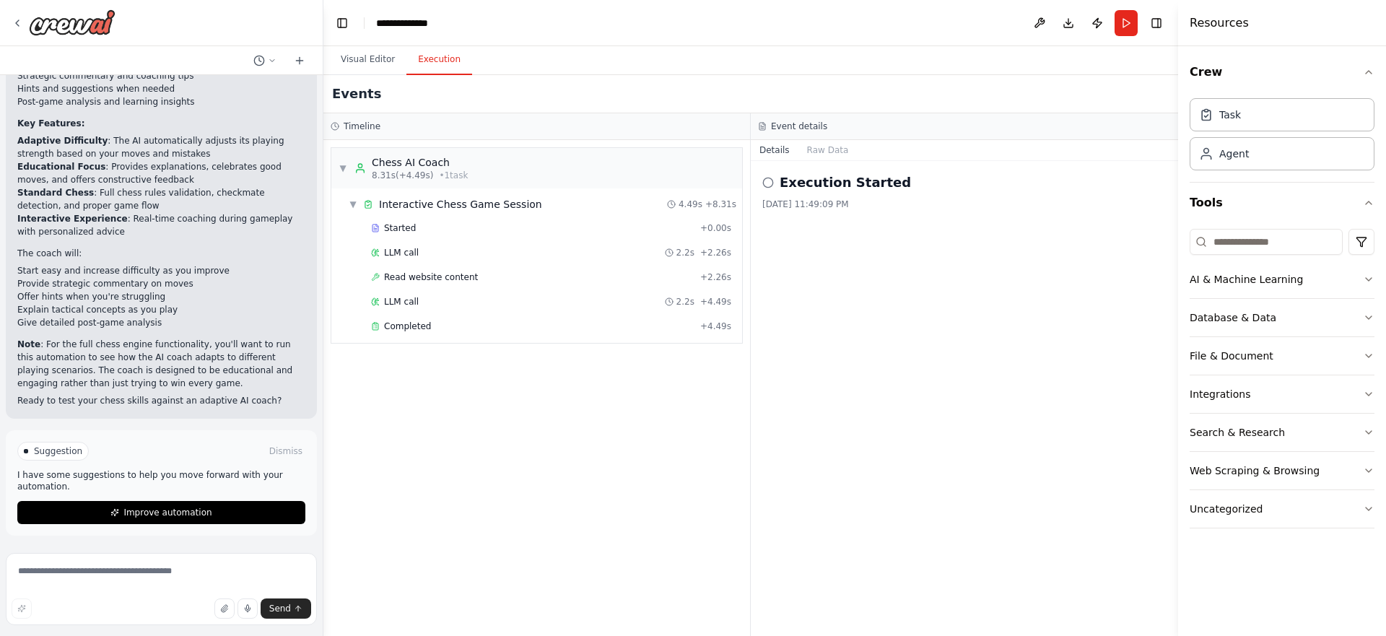
scroll to position [4632, 0]
click at [159, 511] on span "Improve automation" at bounding box center [167, 513] width 88 height 12
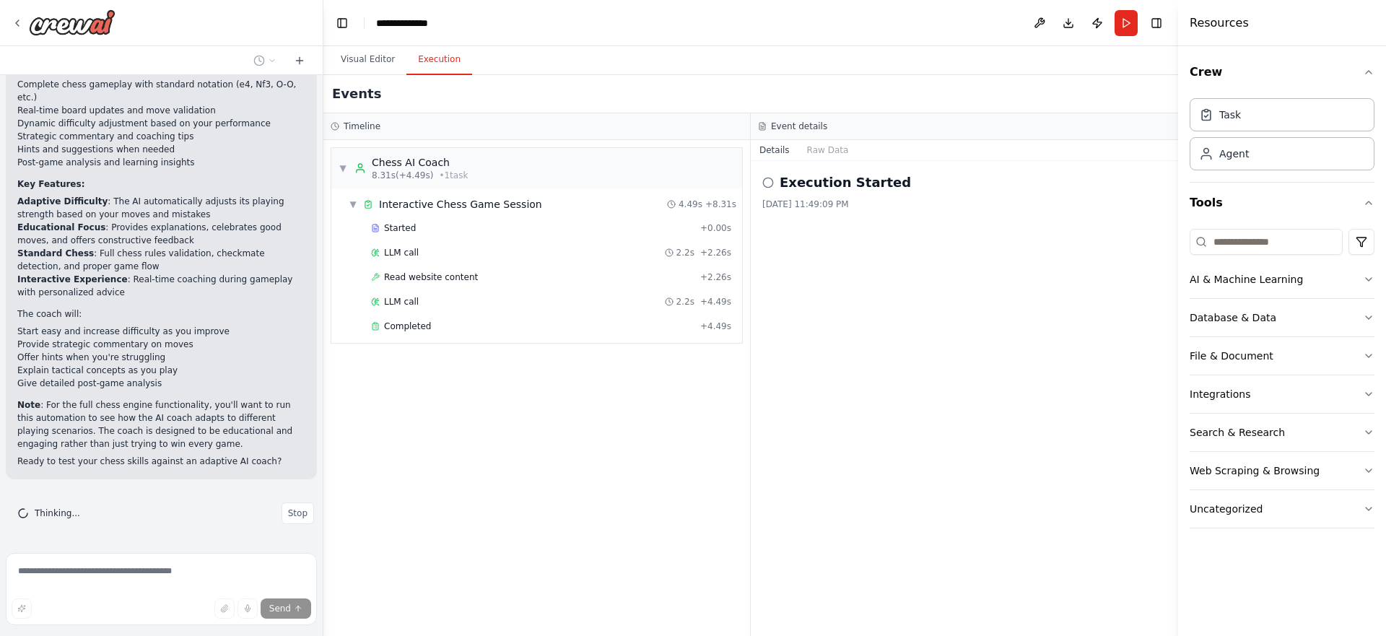
scroll to position [4675, 0]
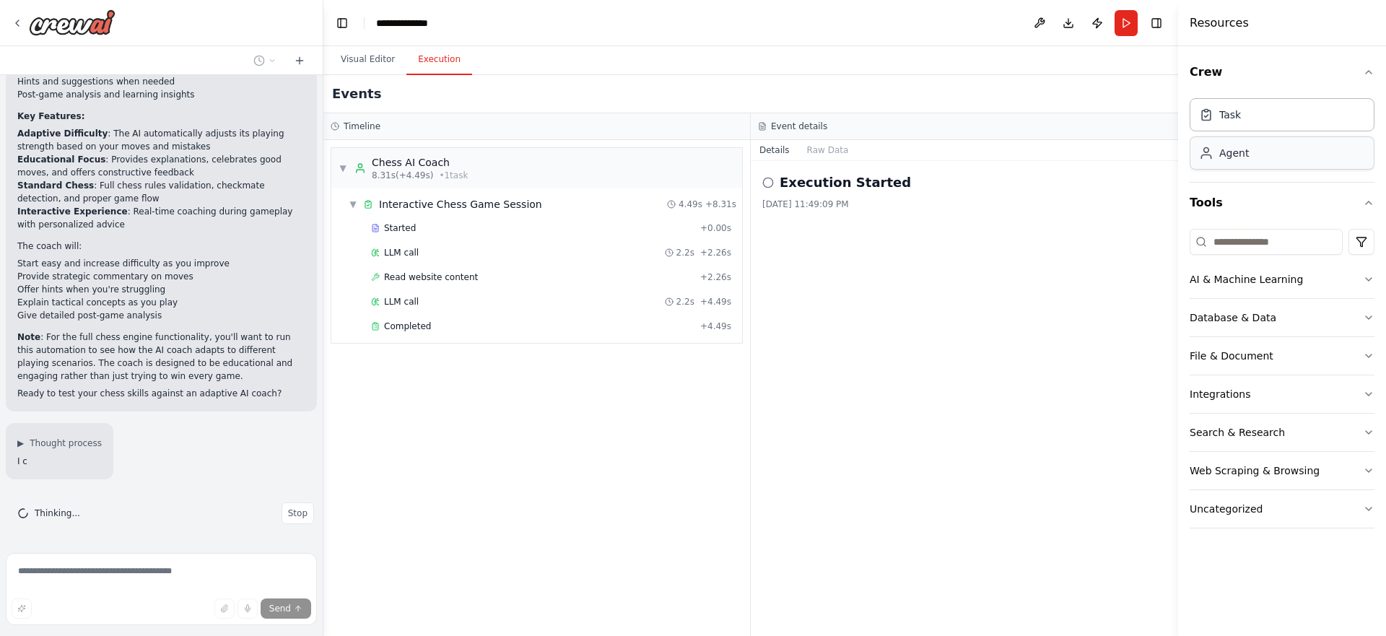
click at [1261, 160] on div "Agent" at bounding box center [1282, 152] width 185 height 33
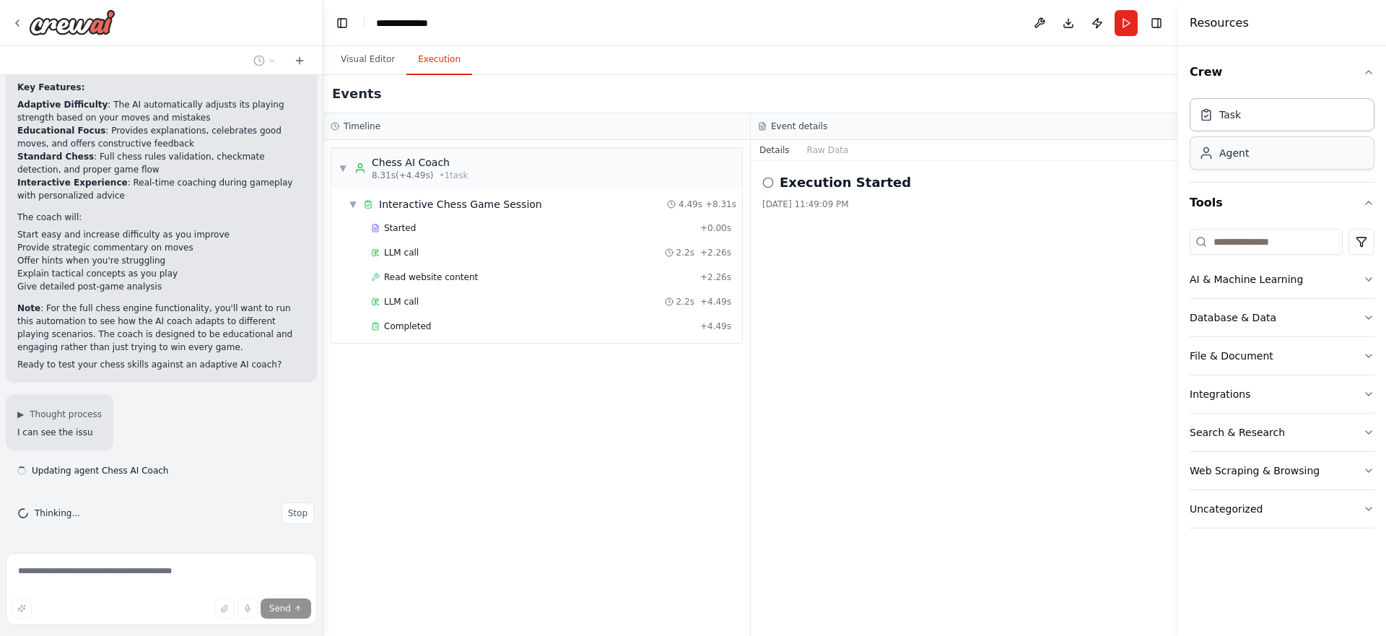
scroll to position [4798, 0]
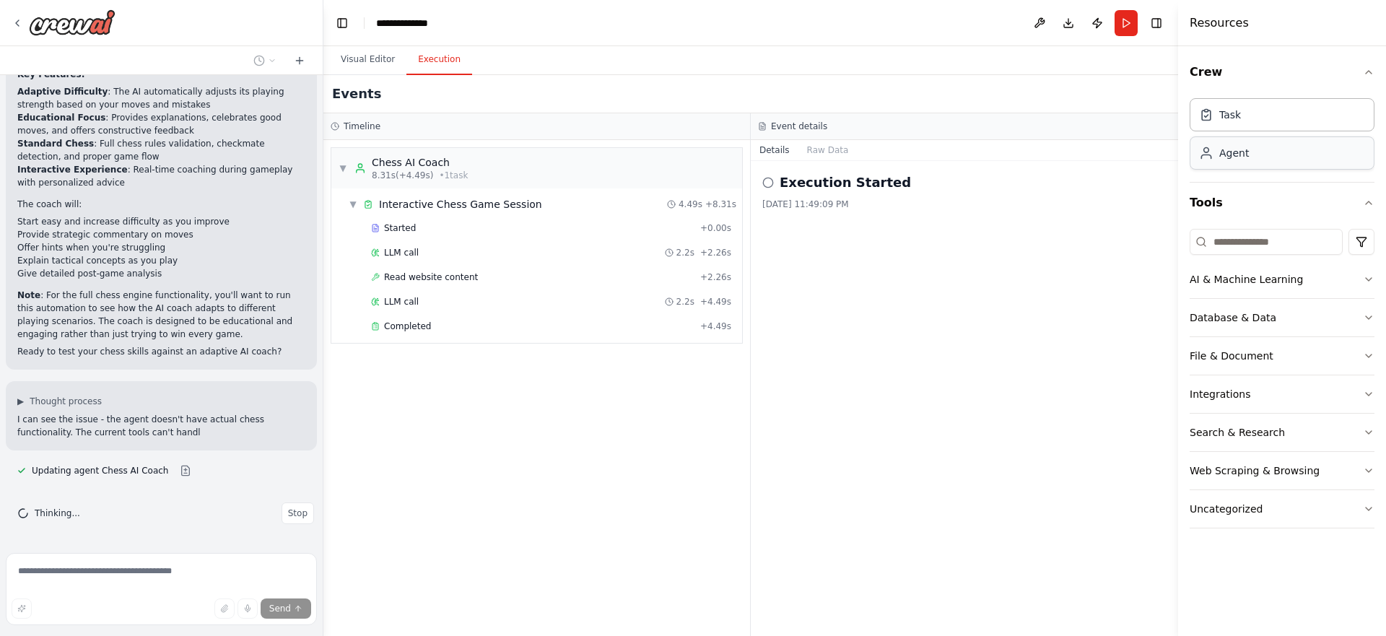
click at [1248, 160] on div "Agent" at bounding box center [1282, 152] width 185 height 33
click at [1239, 152] on div "Agent" at bounding box center [1234, 153] width 30 height 14
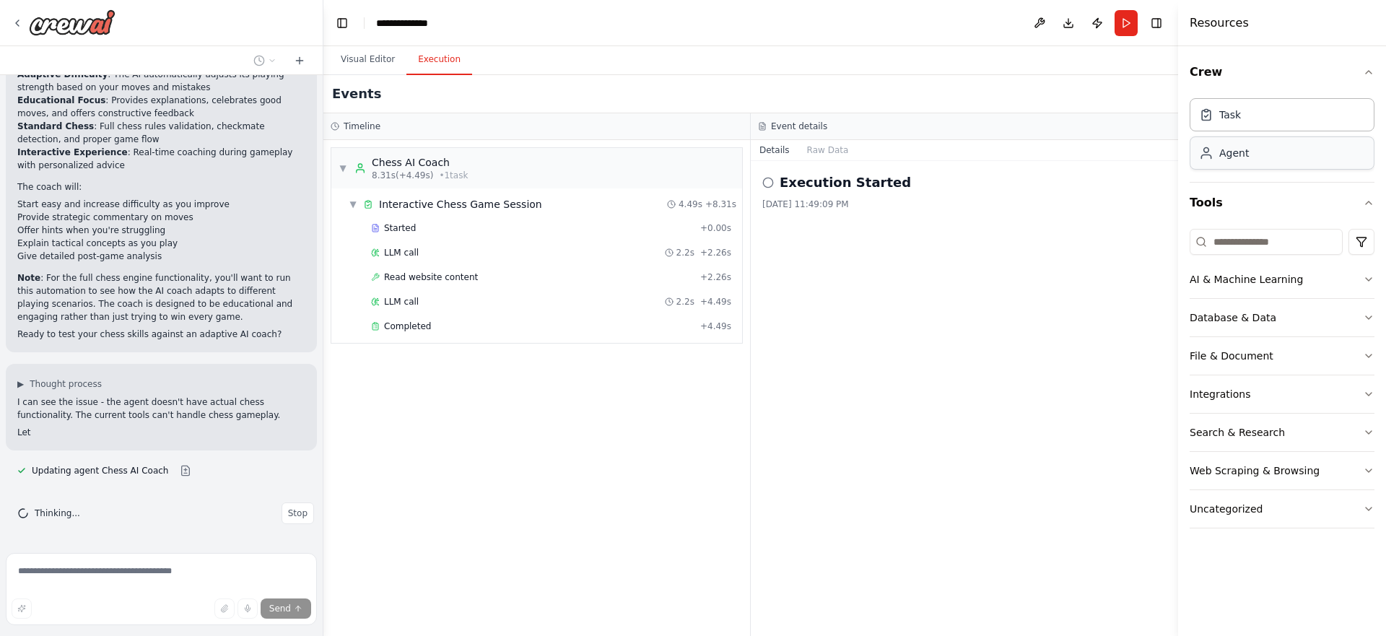
scroll to position [4841, 0]
click at [1239, 152] on div "Agent" at bounding box center [1234, 153] width 30 height 14
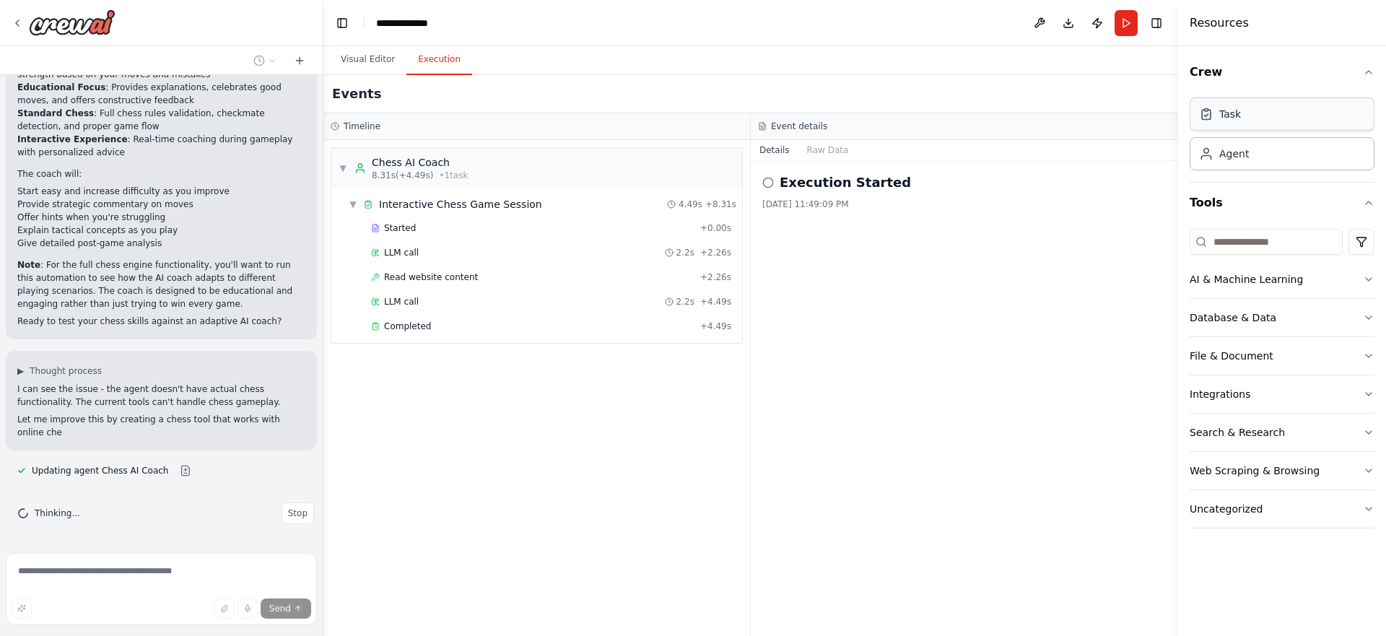
scroll to position [4867, 0]
click at [1245, 116] on div "Task" at bounding box center [1282, 113] width 185 height 33
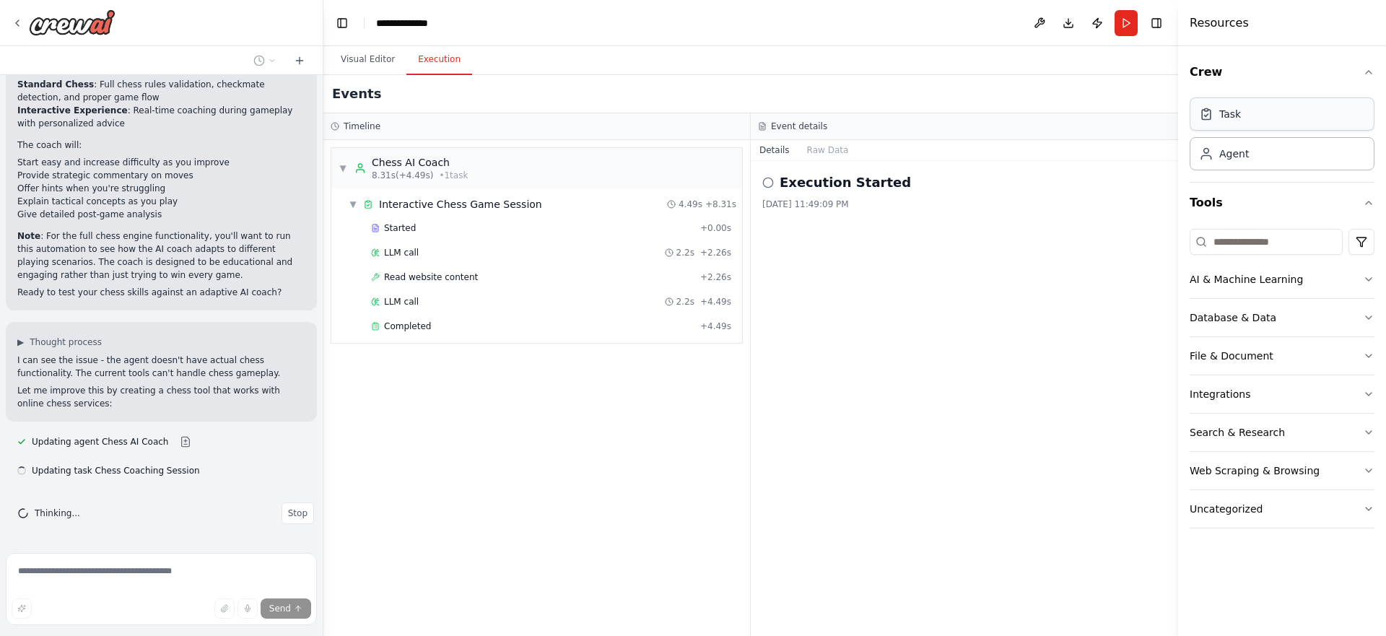
click at [1238, 116] on div "Task" at bounding box center [1230, 114] width 22 height 14
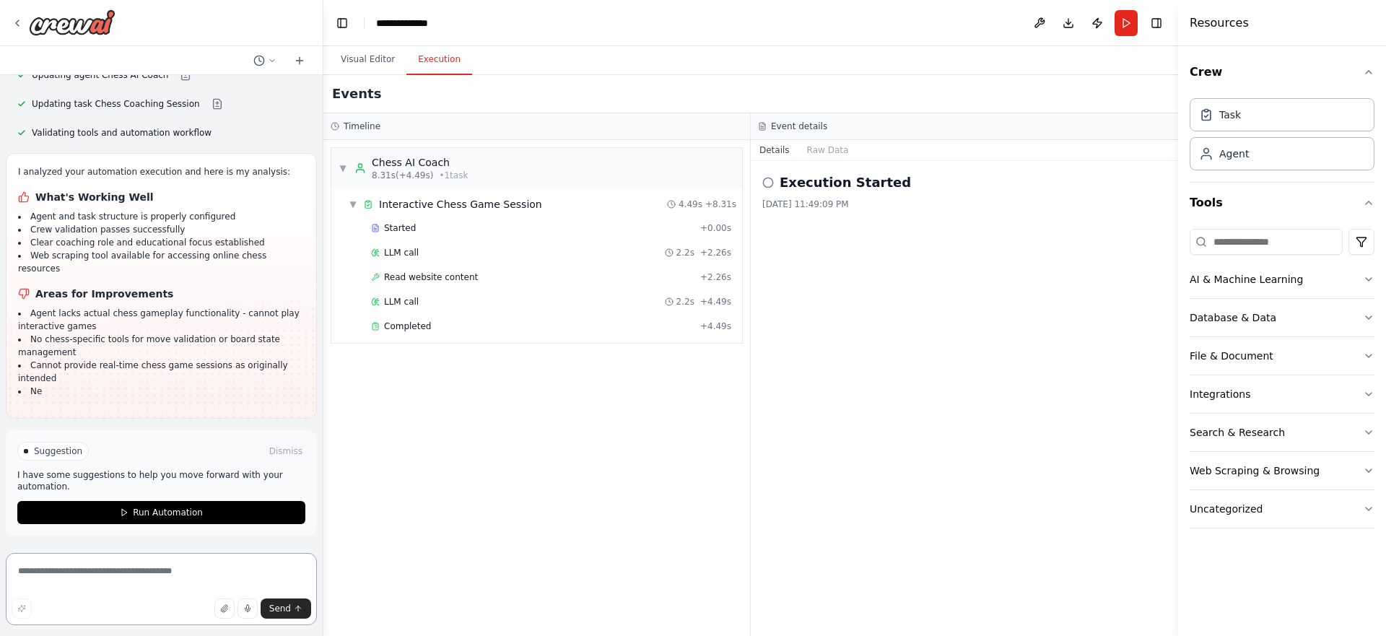
scroll to position [5497, 0]
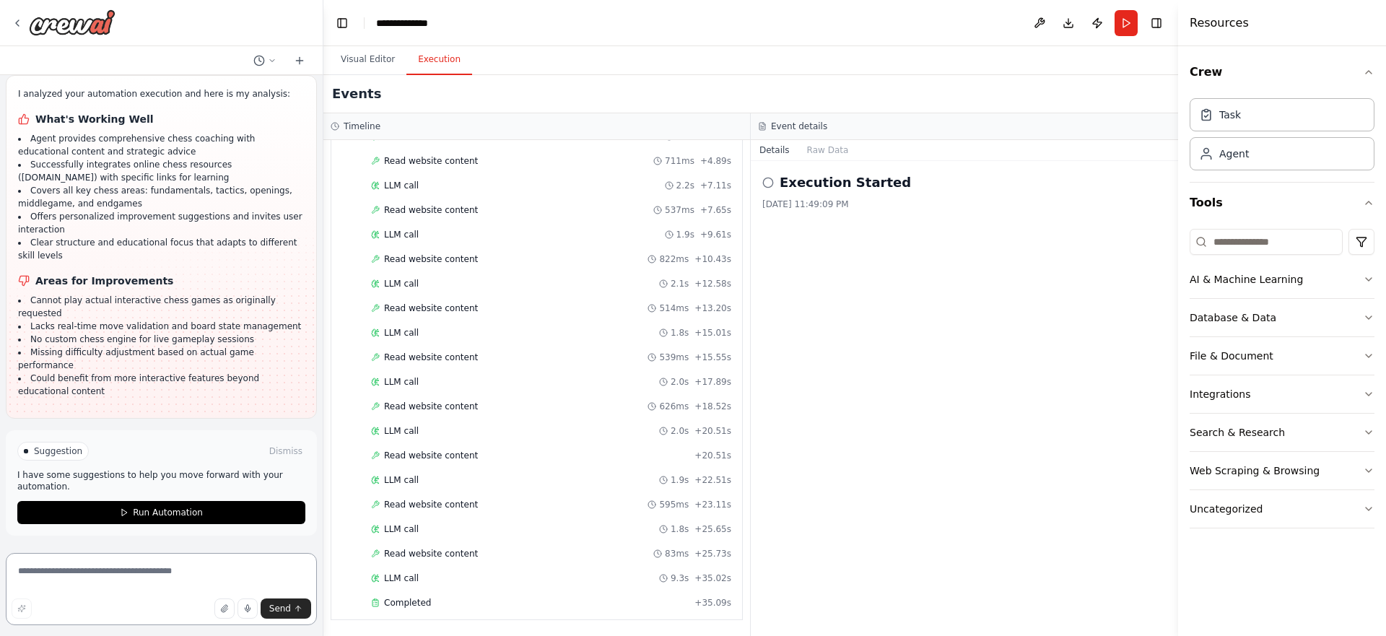
scroll to position [6780, 0]
click at [157, 514] on span "Run Automation" at bounding box center [168, 513] width 70 height 12
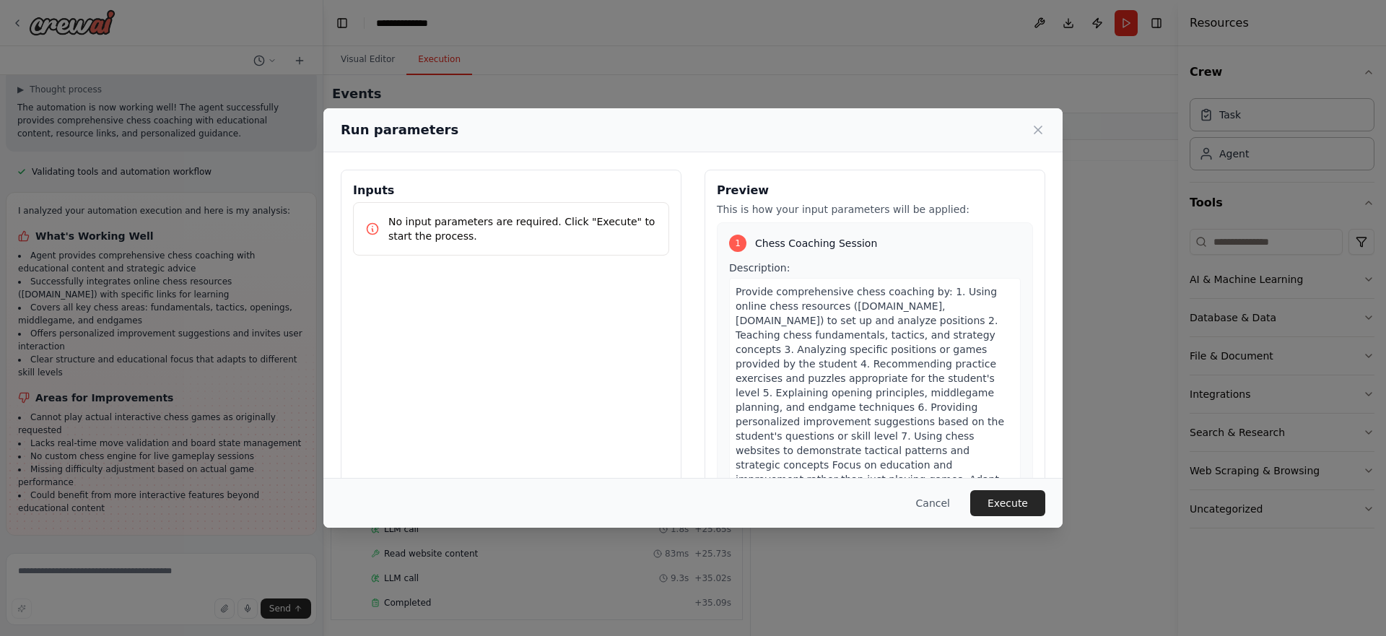
scroll to position [6676, 0]
click at [1011, 503] on button "Execute" at bounding box center [1007, 503] width 75 height 26
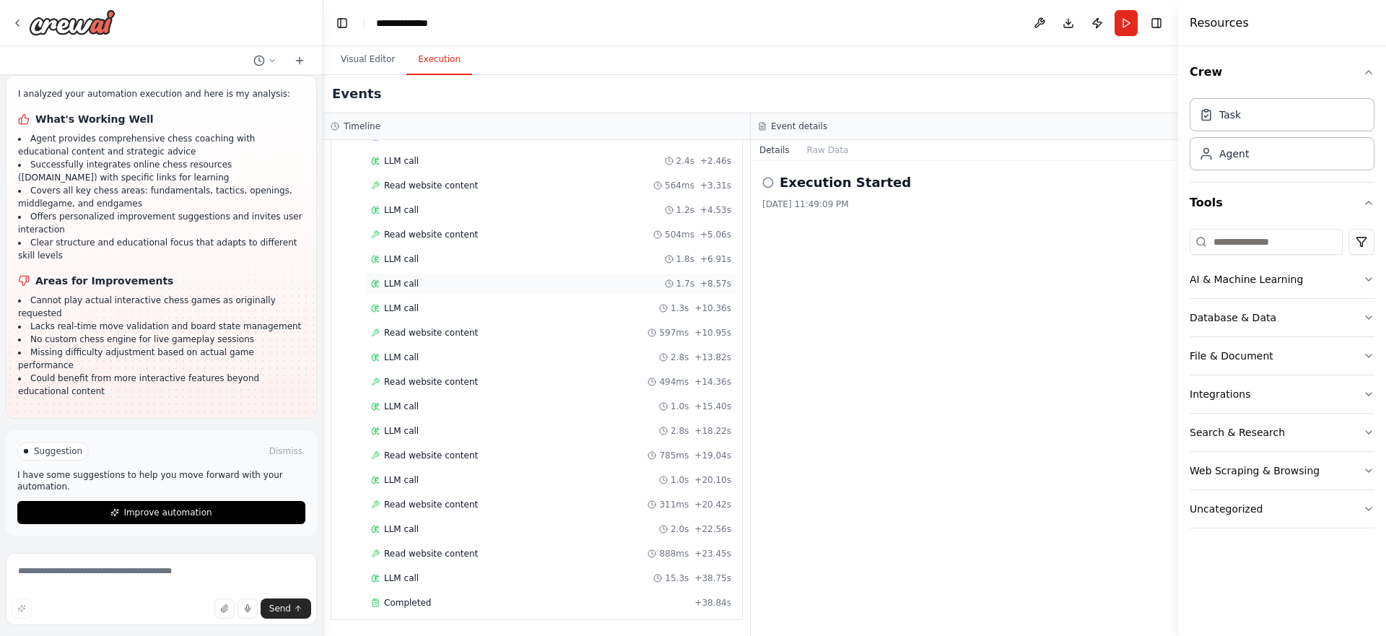
scroll to position [7378, 0]
click at [142, 518] on span "Improve automation" at bounding box center [167, 513] width 88 height 12
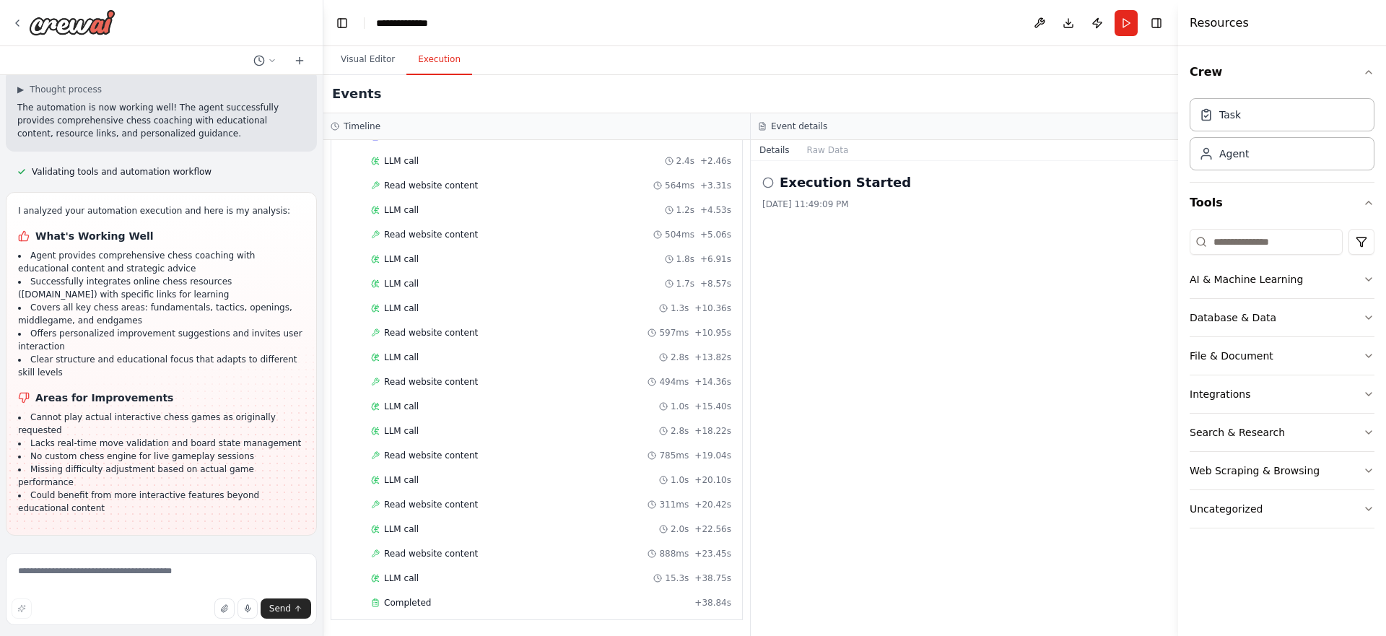
click at [146, 516] on div "create a chess AI coach who can play chess with a player and adjust the difficu…" at bounding box center [161, 311] width 323 height 472
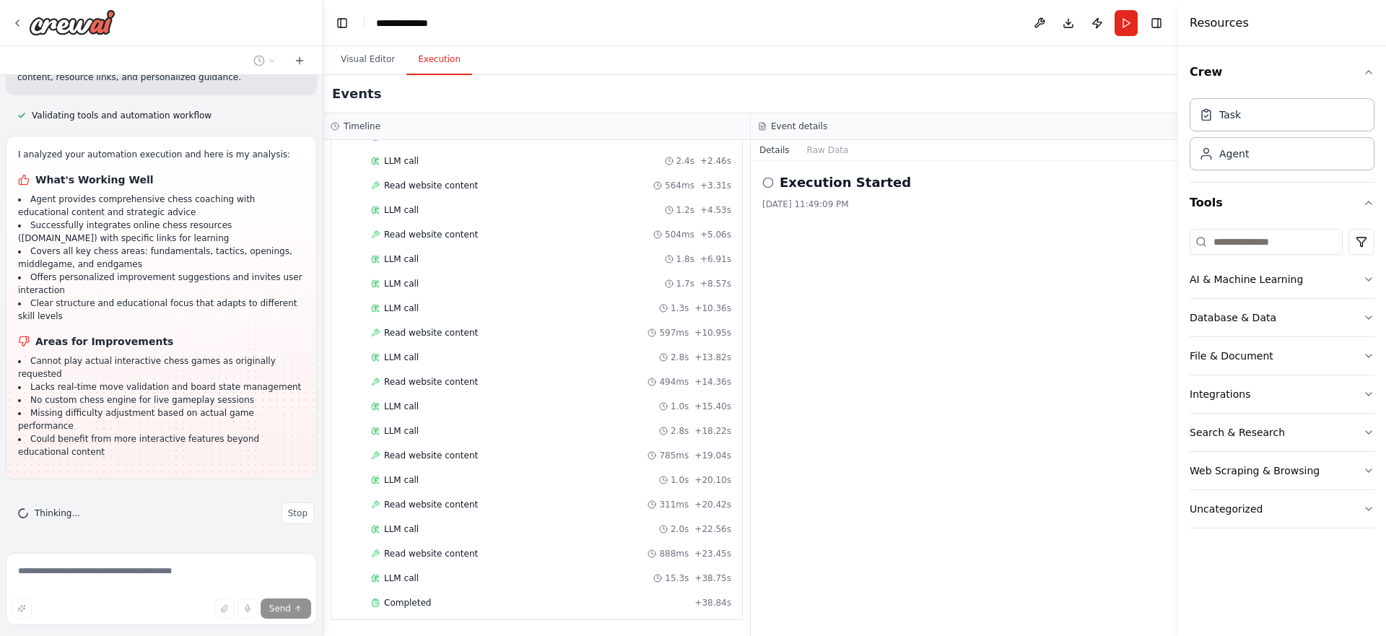
scroll to position [7986, 0]
click button "Run Automation"
click button "Execute"
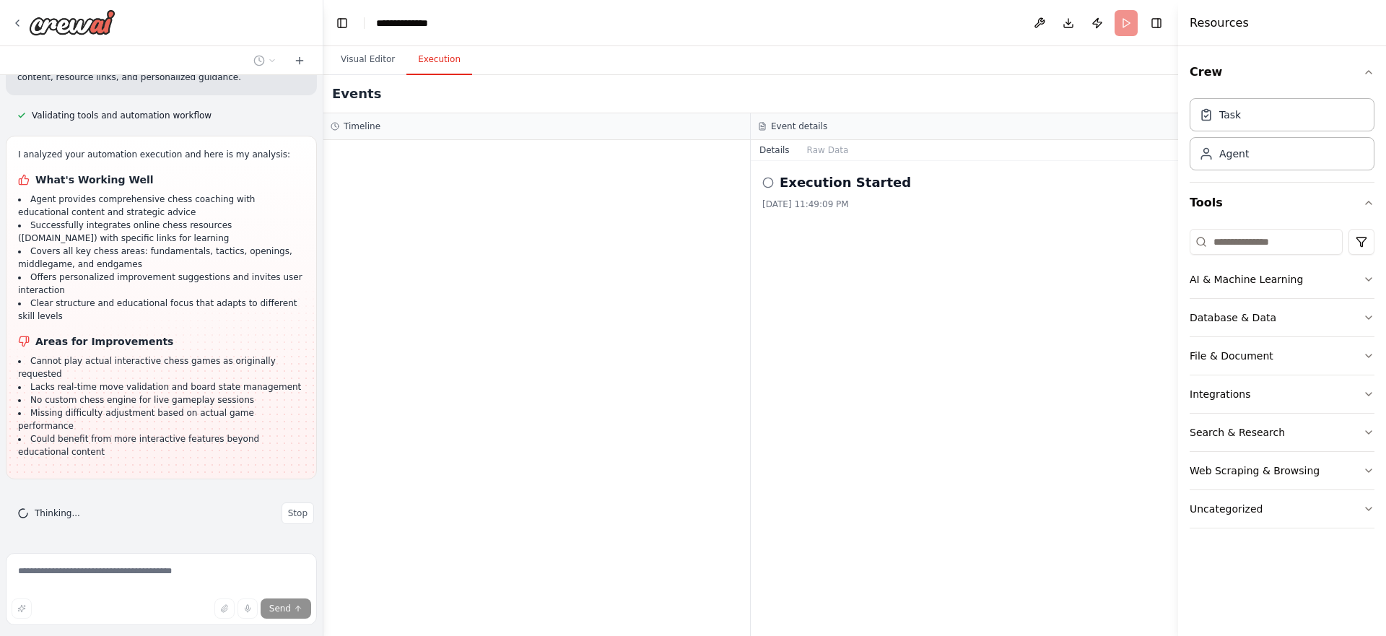
scroll to position [0, 0]
click span "Started"
click div "LLM call 1.6s + 1.65s"
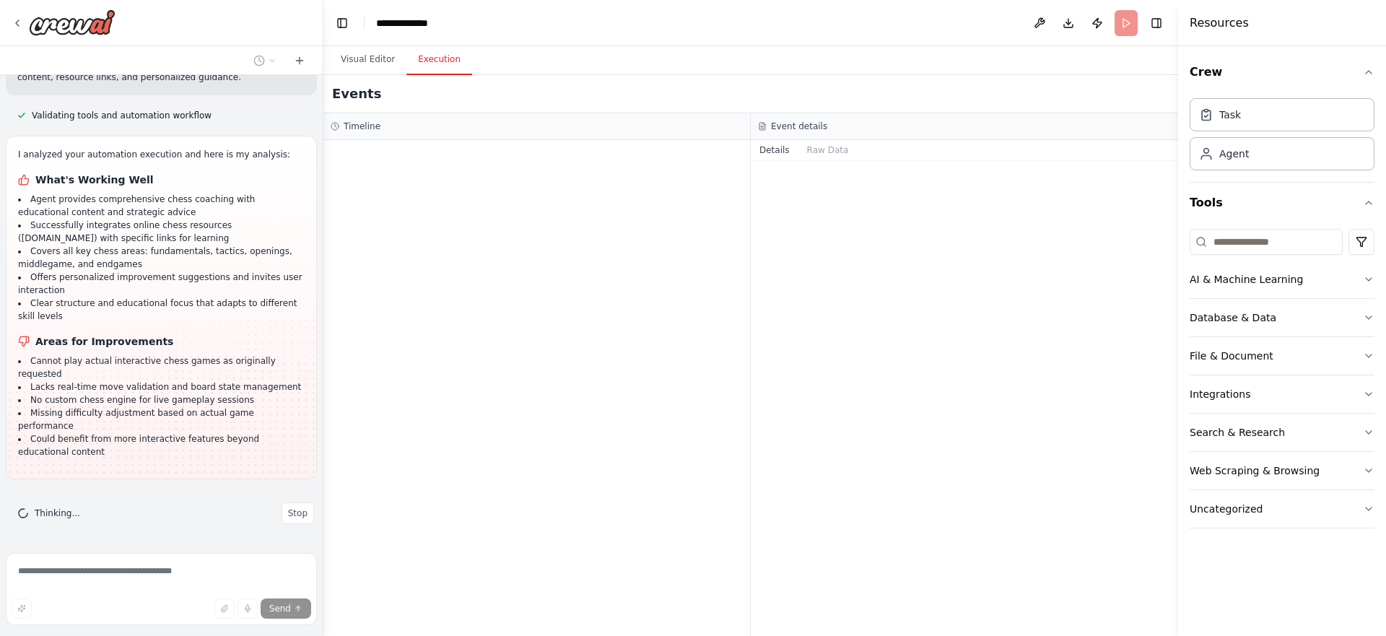
scroll to position [7986, 0]
click span "LLM call"
click span "Read website content"
click div "LLM call 1.5s + 3.96s"
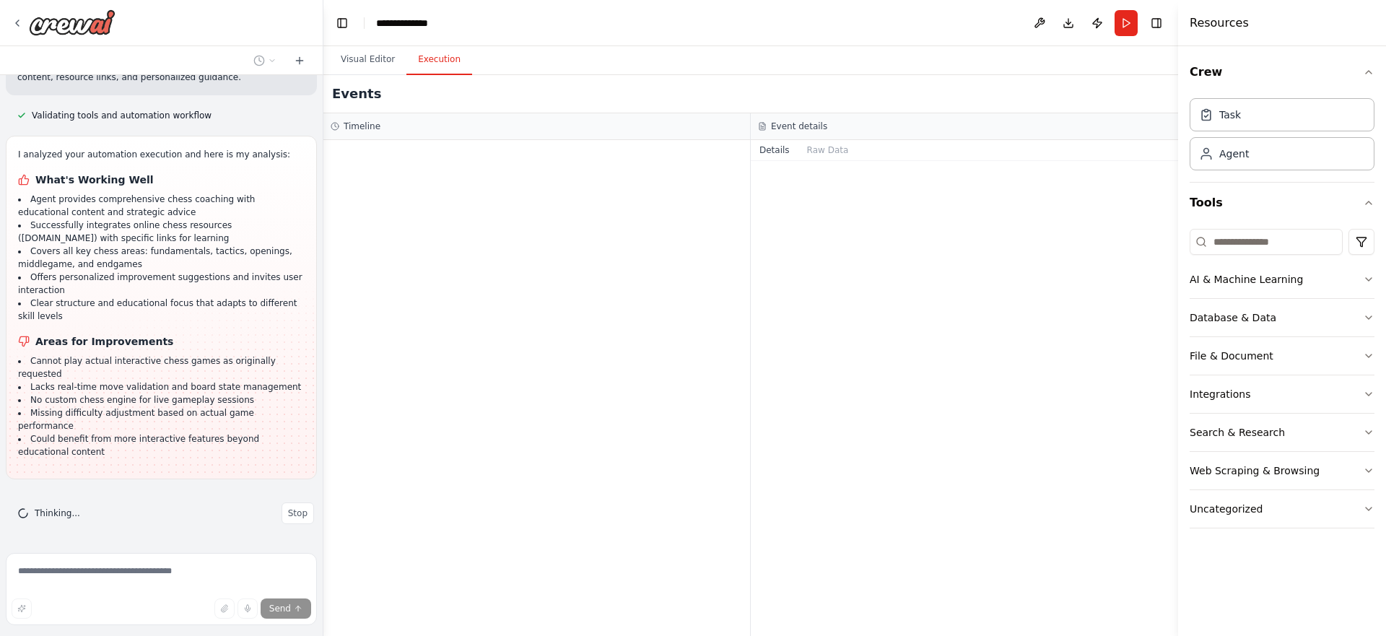
click span "Read website content"
click div "LLM call 1.5s + 3.96s"
click span "LLM call"
click at [302, 513] on span "Stop" at bounding box center [297, 514] width 19 height 12
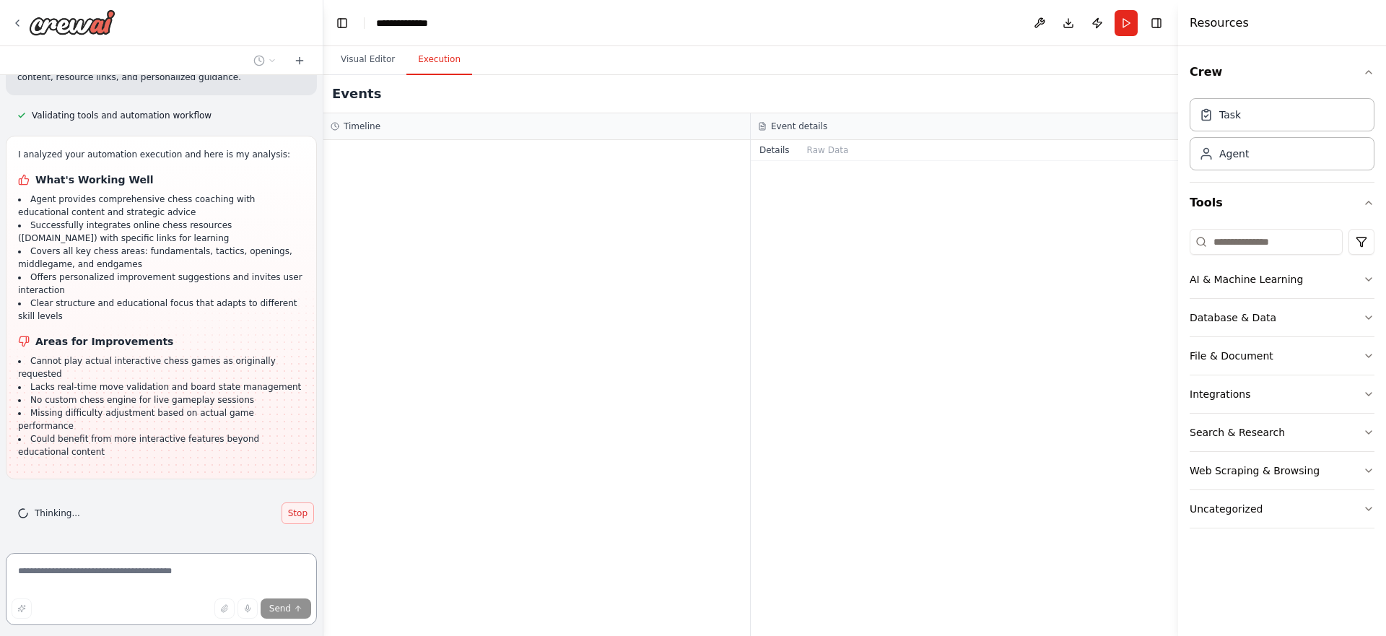
scroll to position [7404, 0]
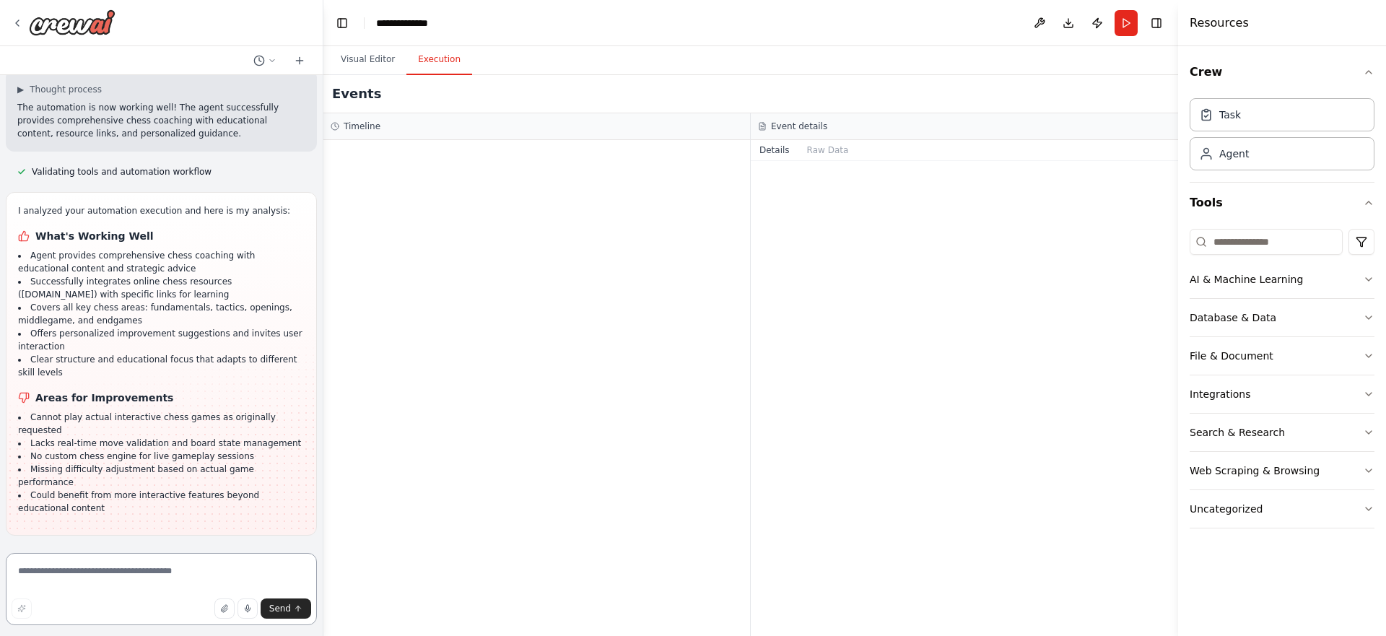
click at [123, 580] on textarea at bounding box center [161, 589] width 311 height 72
drag, startPoint x: 61, startPoint y: 443, endPoint x: 199, endPoint y: 458, distance: 137.9
click at [208, 437] on li "Cannot play actual interactive chess games as originally requested" at bounding box center [161, 424] width 287 height 26
copy li "play actual interactive chess games"
click at [159, 568] on textarea at bounding box center [161, 589] width 311 height 72
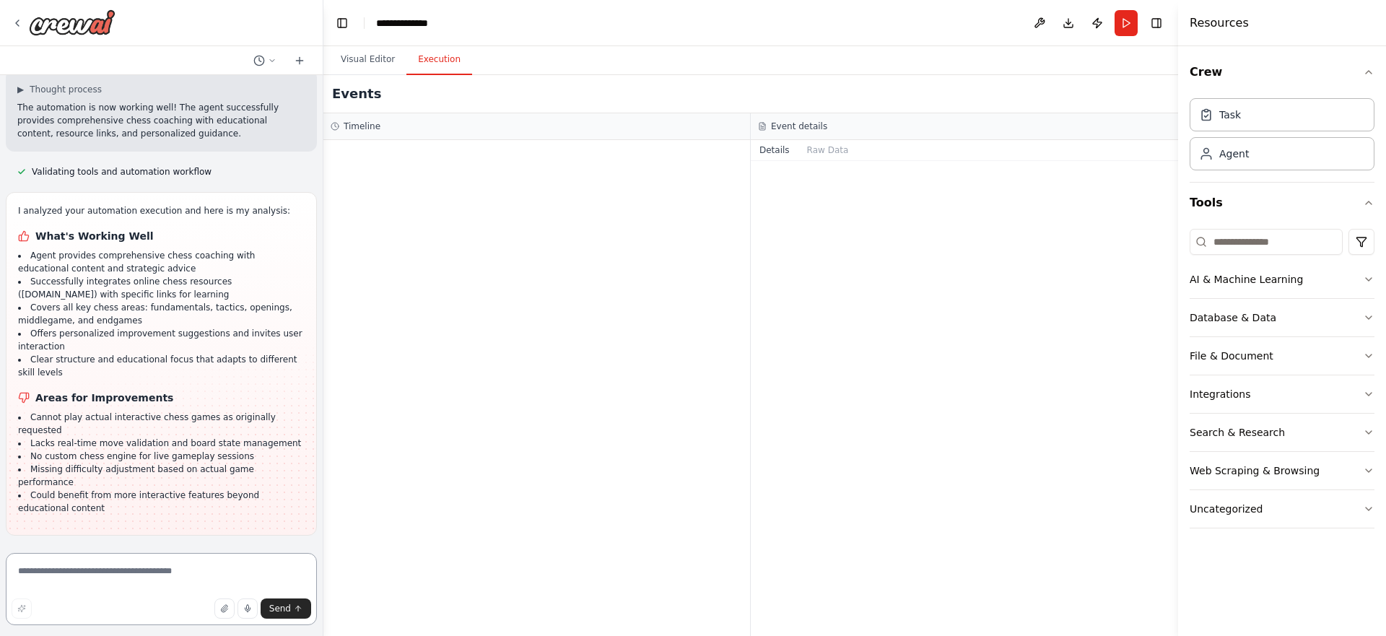
paste textarea "**********"
type textarea "**********"
click span "Enable coding skills"
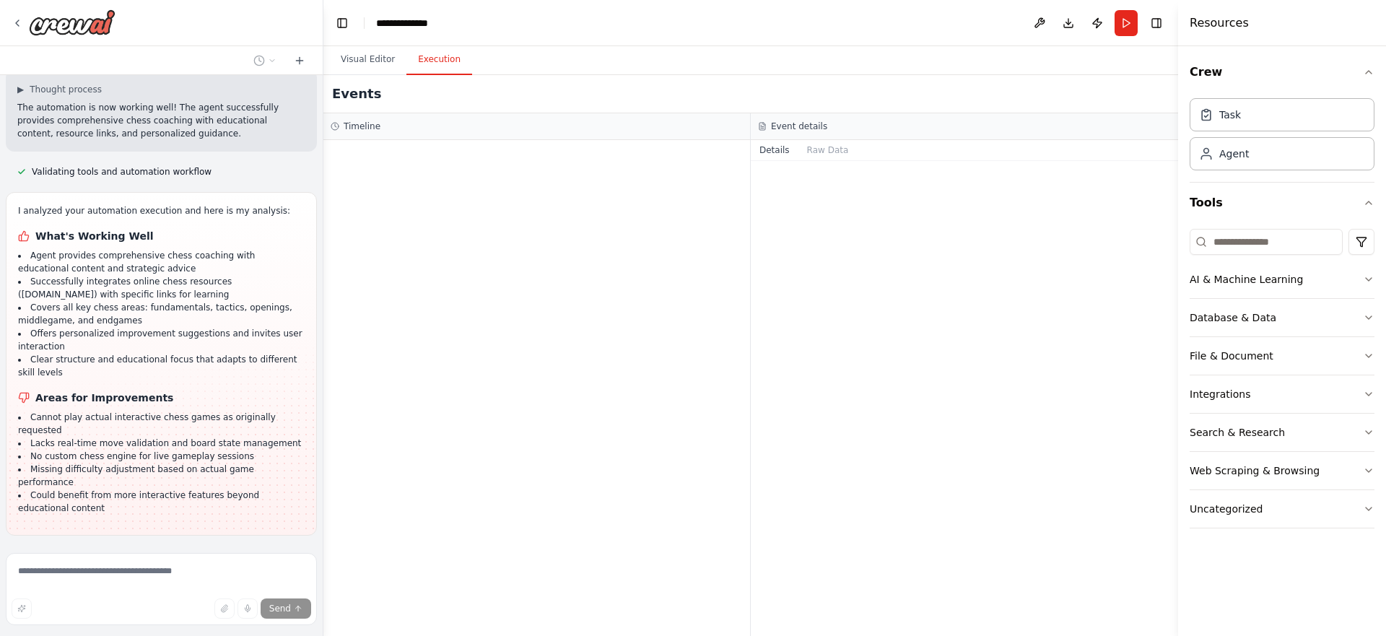
click div
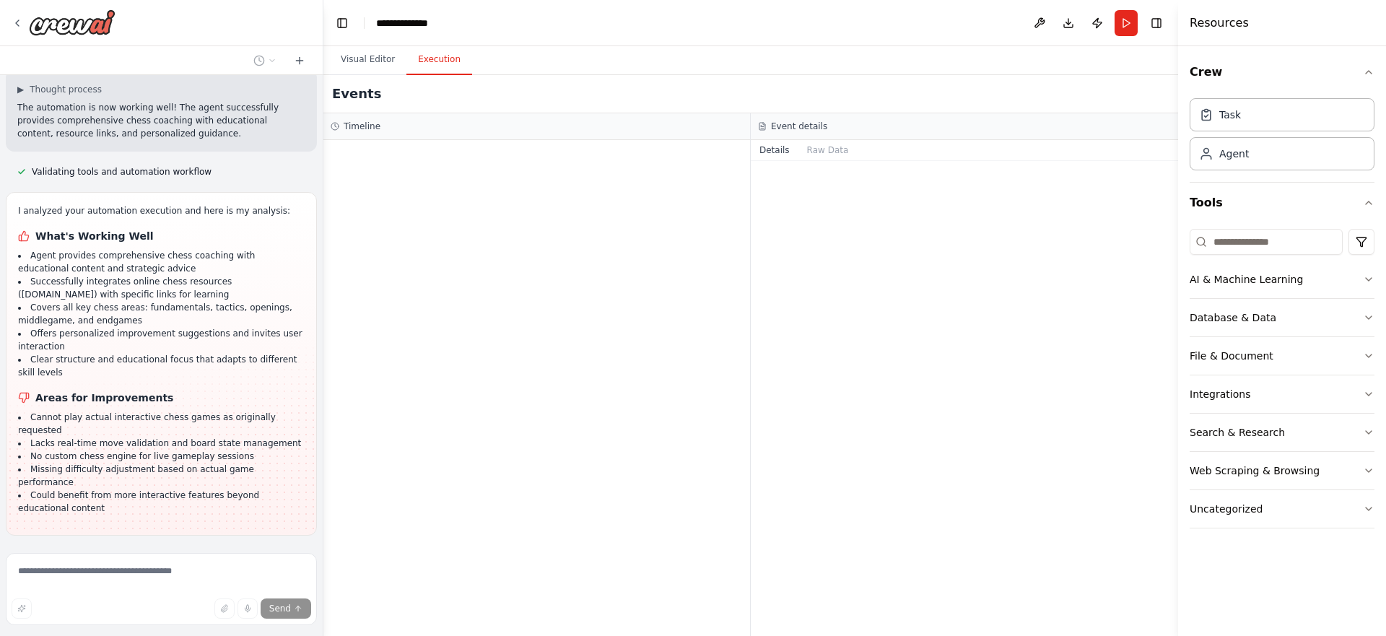
click div
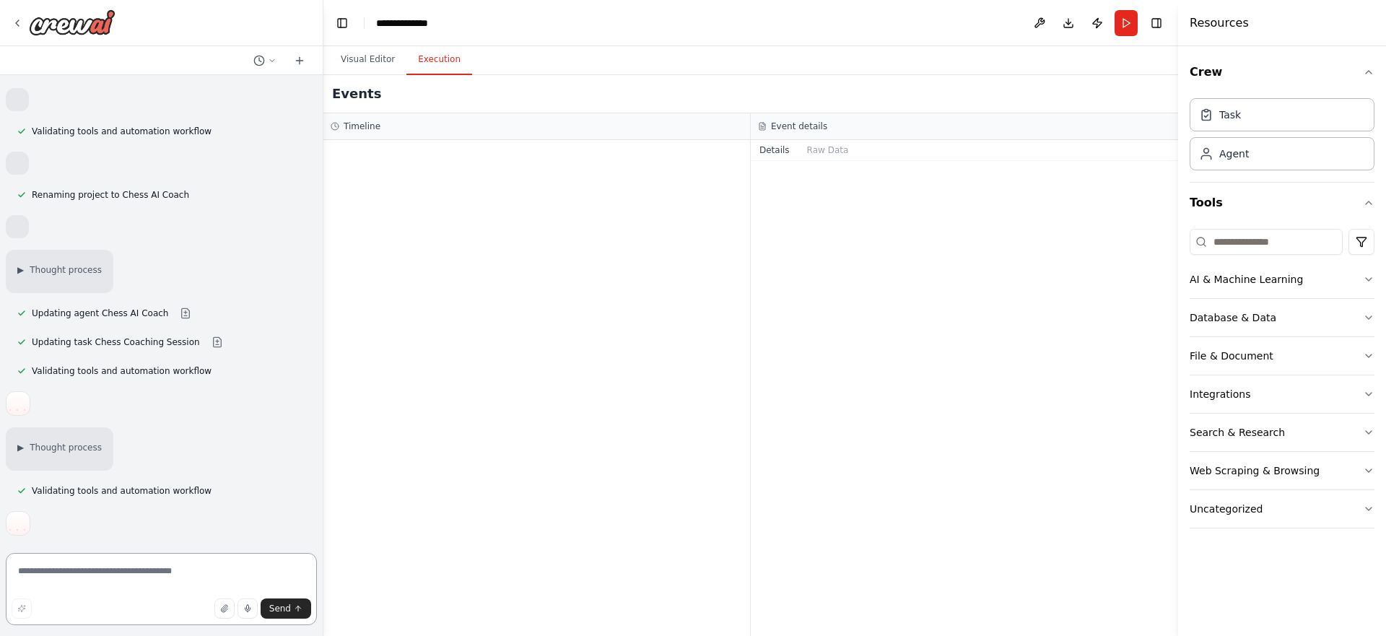
scroll to position [8739, 0]
click button "Finish"
click span "Run Automation"
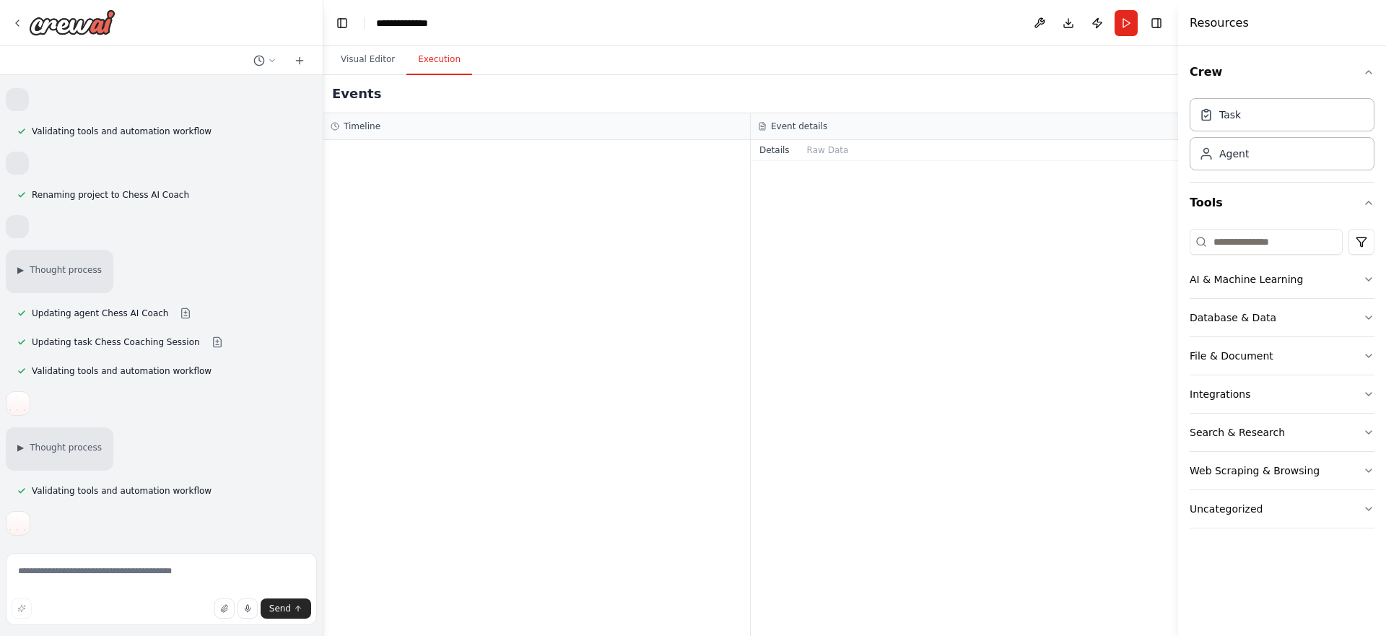
click button "Execute"
click span "Help fix error"
click at [372, 57] on button "Visual Editor" at bounding box center [367, 60] width 77 height 30
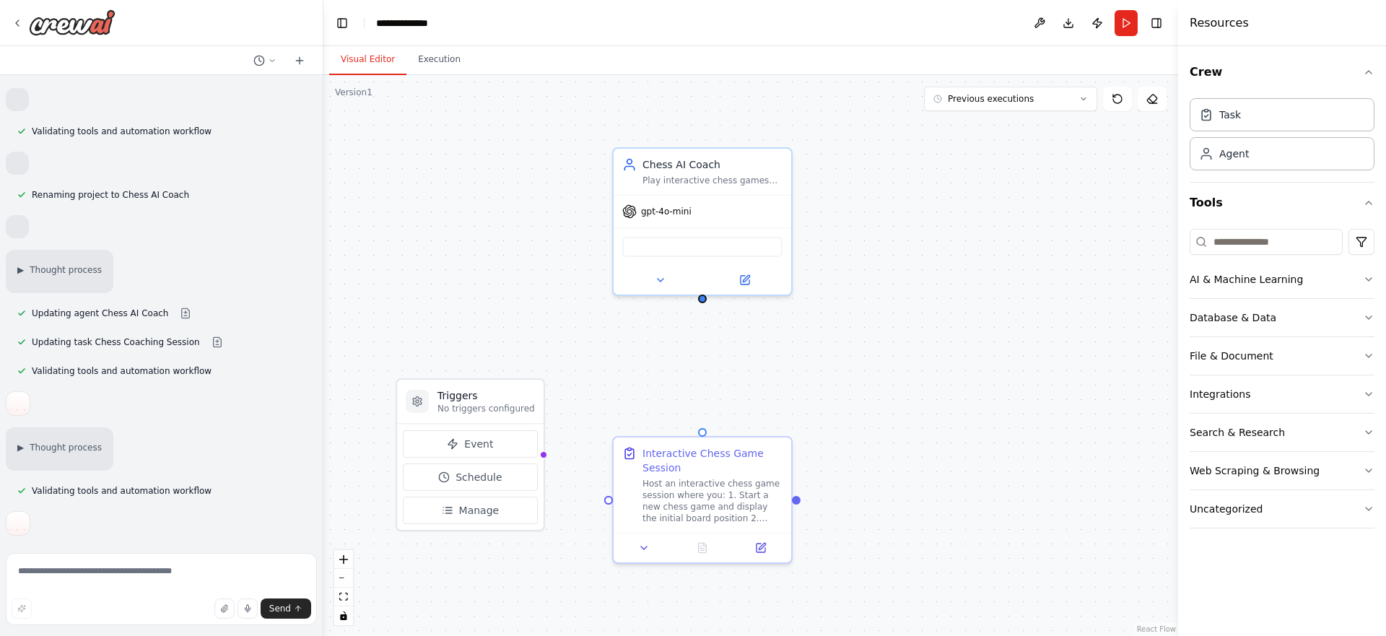
click div "Interactive Chess Engine"
click div "Interactive Chess Engine A comprehensive chess engine tool that enables full ch…"
click at [638, 547] on button at bounding box center [644, 544] width 50 height 17
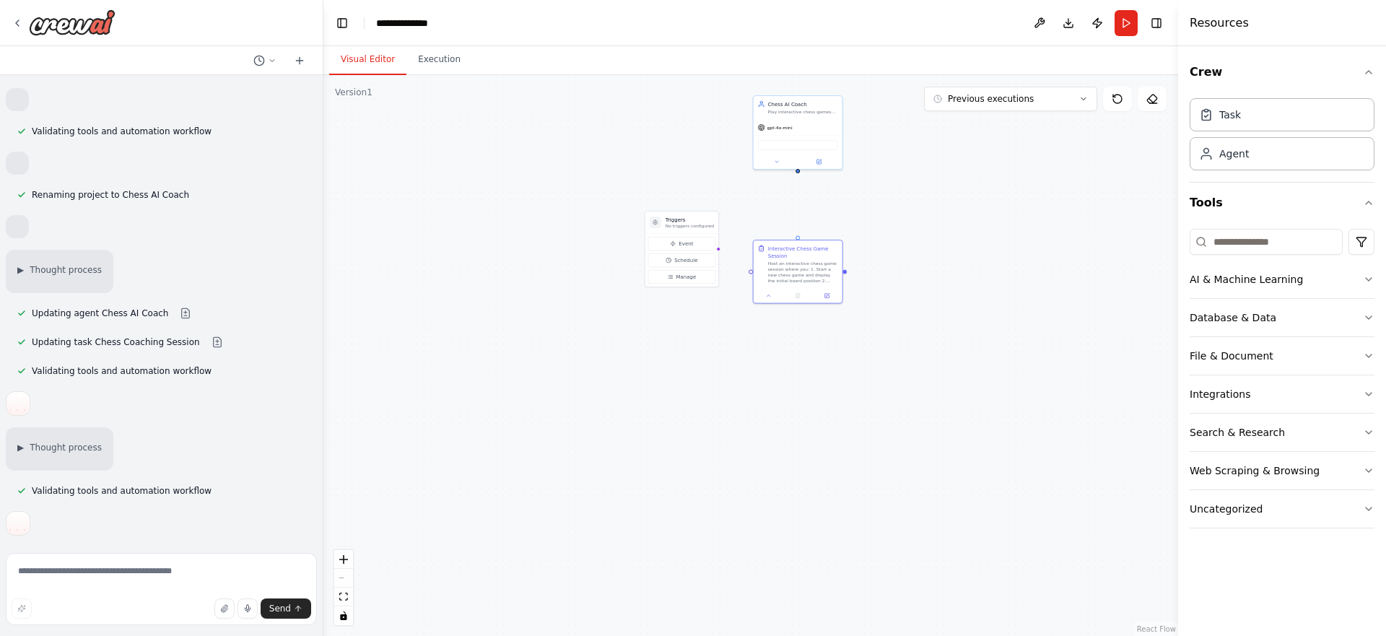
drag, startPoint x: 897, startPoint y: 508, endPoint x: 939, endPoint y: 269, distance: 242.6
click at [939, 269] on div ".deletable-edge-delete-btn { width: 20px; height: 20px; border: 0px solid #ffff…" at bounding box center [750, 355] width 855 height 561
click button "Cancel"
drag, startPoint x: 861, startPoint y: 197, endPoint x: 842, endPoint y: 339, distance: 143.6
click at [842, 339] on div ".deletable-edge-delete-btn { width: 20px; height: 20px; border: 0px solid #ffff…" at bounding box center [750, 355] width 855 height 561
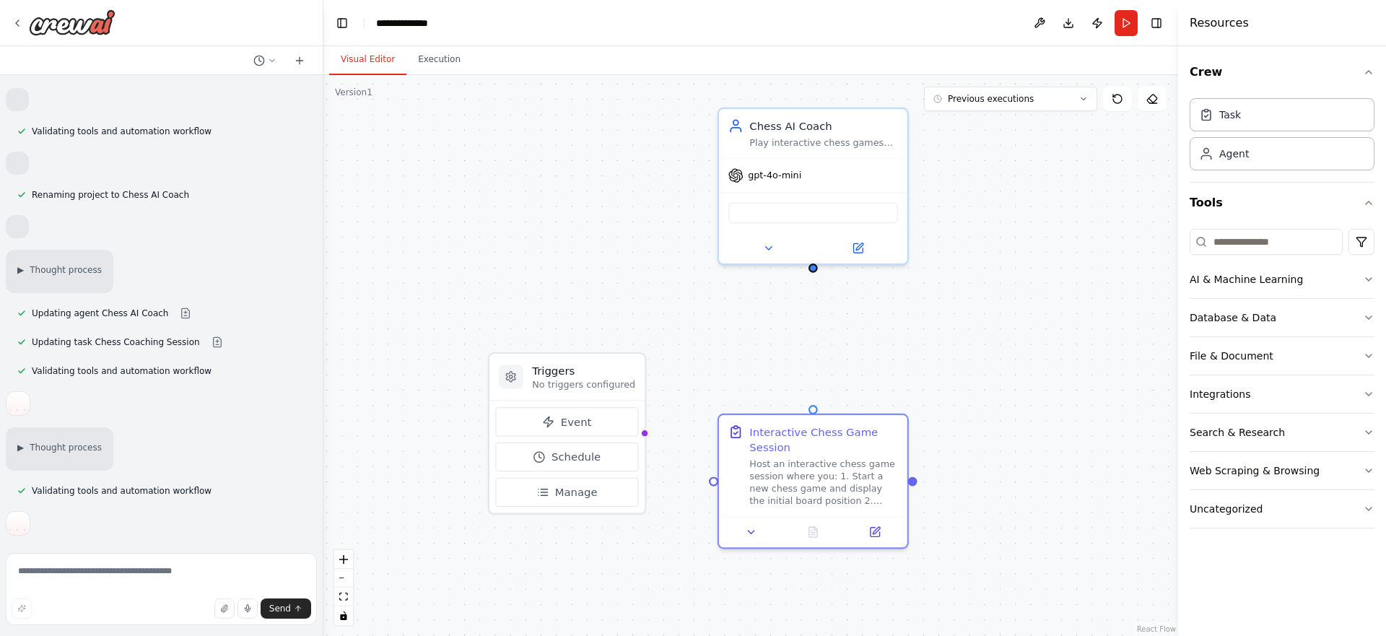
drag, startPoint x: 811, startPoint y: 341, endPoint x: 915, endPoint y: 352, distance: 104.5
click at [915, 352] on div ".deletable-edge-delete-btn { width: 20px; height: 20px; border: 0px solid #ffff…" at bounding box center [750, 355] width 855 height 561
click img
click button "Cancel"
click at [1082, 181] on div ".deletable-edge-delete-btn { width: 20px; height: 20px; border: 0px solid #ffff…" at bounding box center [750, 355] width 855 height 561
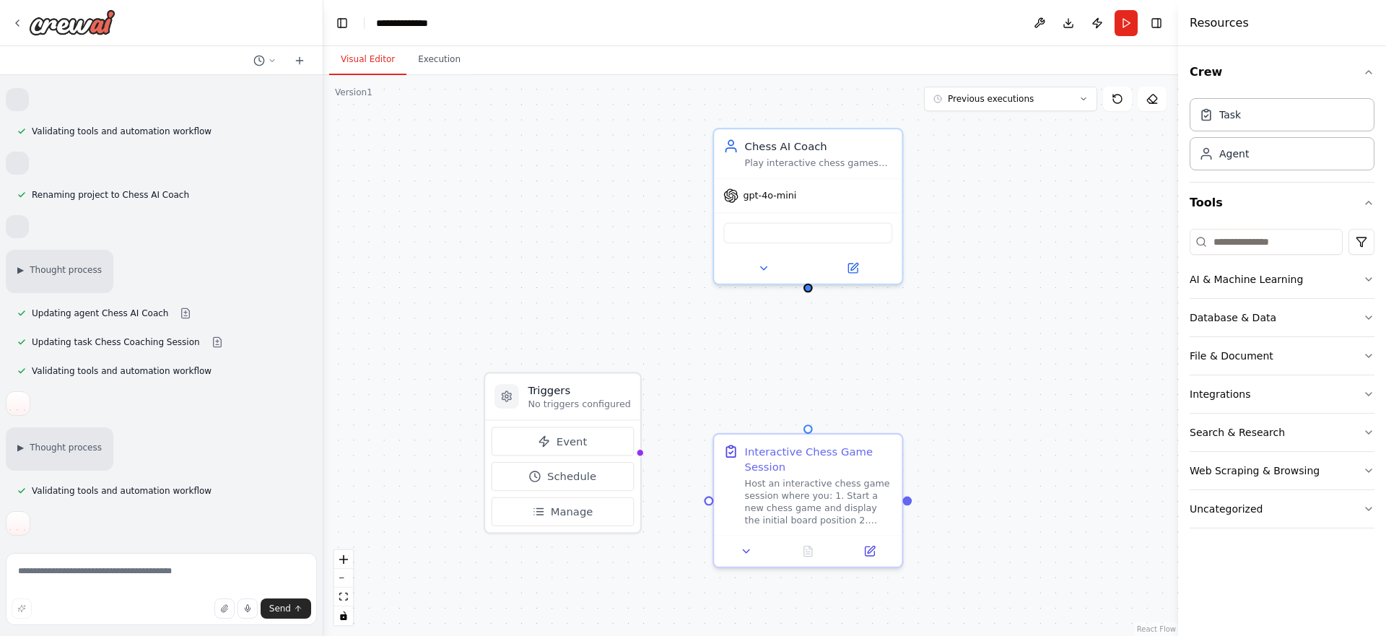
drag, startPoint x: 1079, startPoint y: 182, endPoint x: 1074, endPoint y: 196, distance: 14.6
click at [1074, 196] on div ".deletable-edge-delete-btn { width: 20px; height: 20px; border: 0px solid #ffff…" at bounding box center [750, 355] width 855 height 561
